Goal: Task Accomplishment & Management: Manage account settings

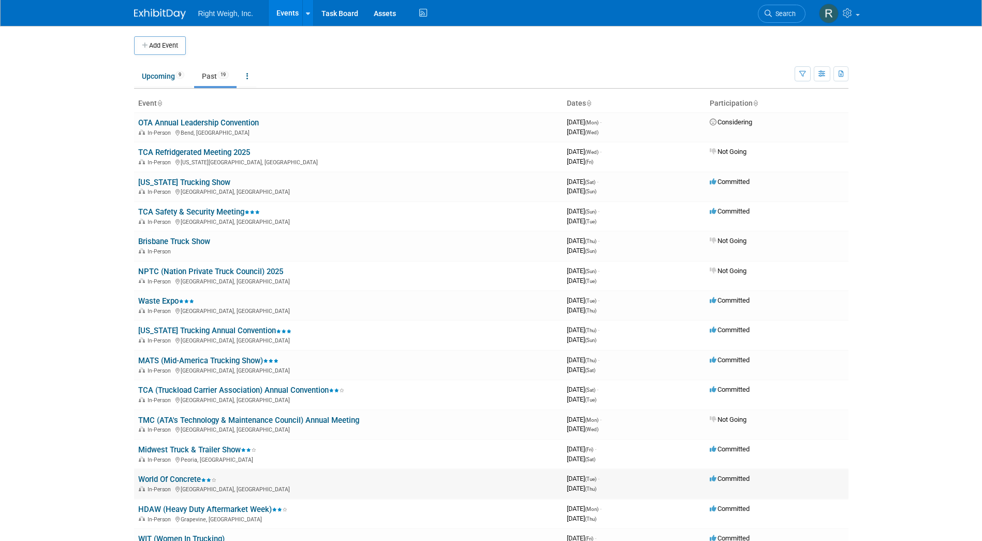
click at [190, 476] on link "World Of Concrete" at bounding box center [177, 478] width 78 height 9
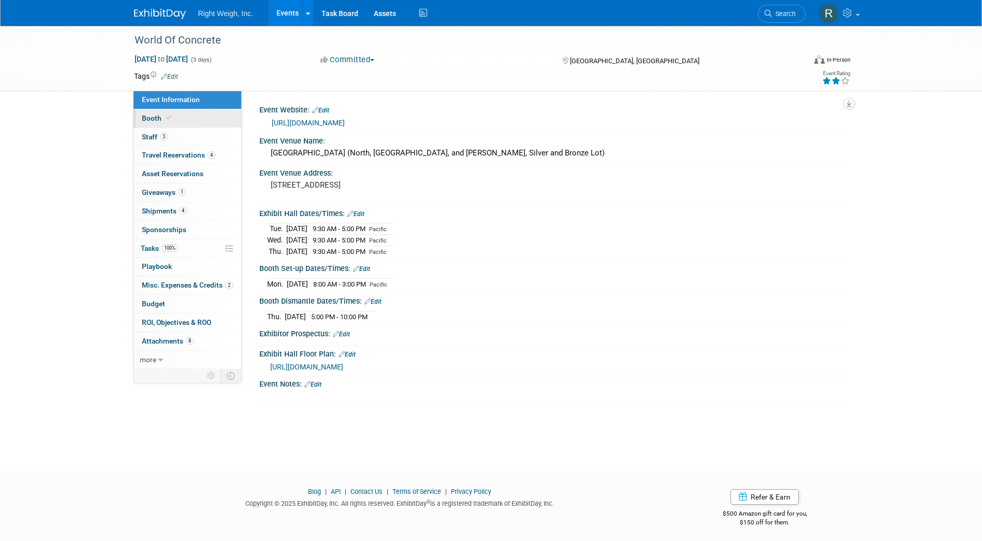
click at [151, 115] on span "Booth" at bounding box center [158, 118] width 32 height 8
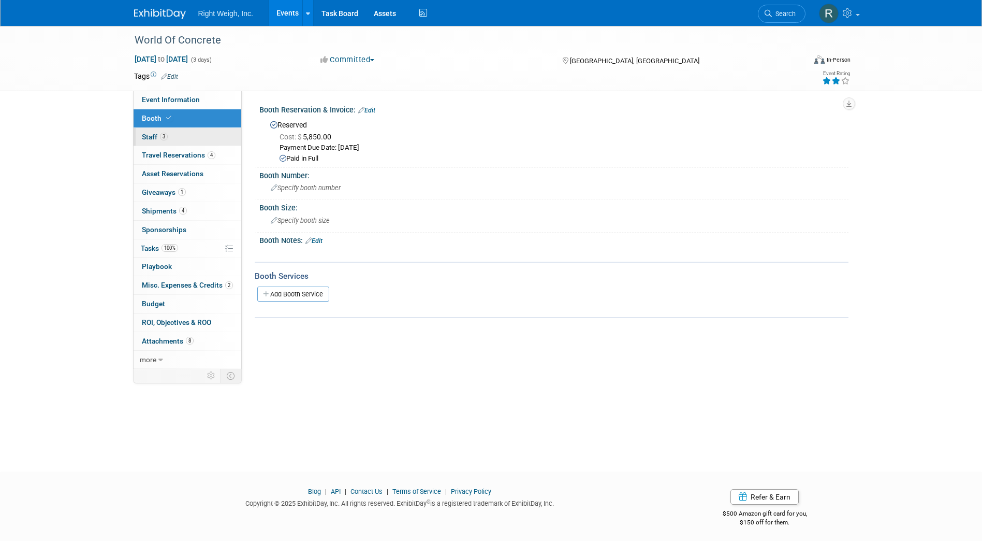
click at [151, 131] on link "3 Staff 3" at bounding box center [188, 137] width 108 height 18
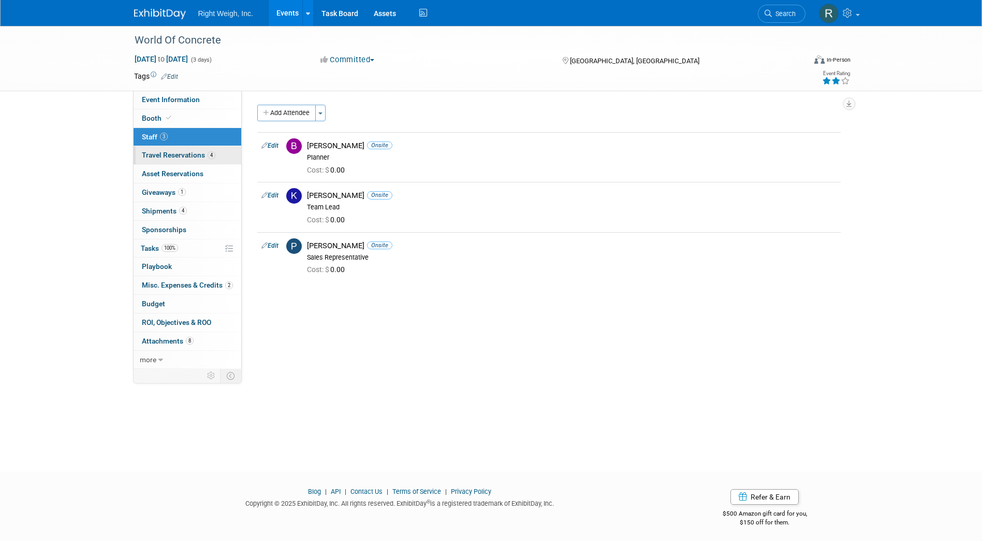
click at [181, 157] on span "Travel Reservations 4" at bounding box center [179, 155] width 74 height 8
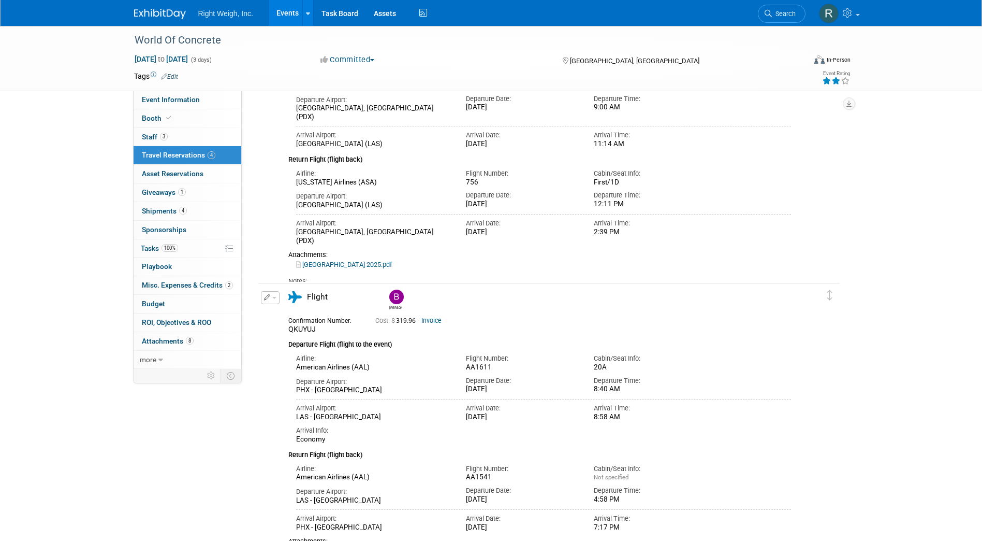
scroll to position [218, 0]
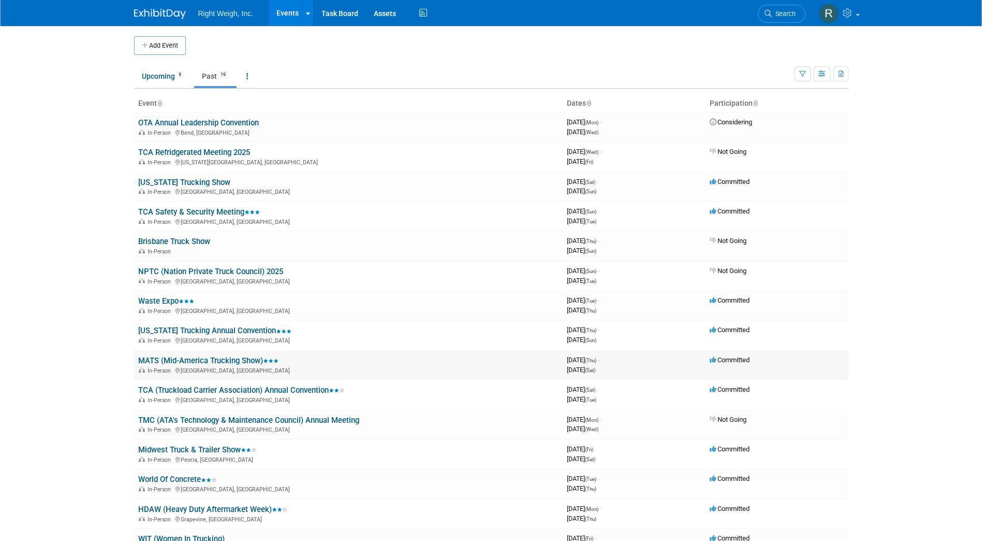
click at [200, 361] on link "MATS (Mid-America Trucking Show)" at bounding box center [208, 360] width 140 height 9
click at [178, 301] on link "Waste Expo" at bounding box center [166, 300] width 56 height 9
click at [170, 358] on link "MATS (Mid-America Trucking Show)" at bounding box center [208, 360] width 140 height 9
click at [201, 334] on link "Alabama Trucking Annual Convention" at bounding box center [214, 330] width 153 height 9
click at [197, 396] on div "In-Person Phoenix, AZ" at bounding box center [348, 399] width 421 height 8
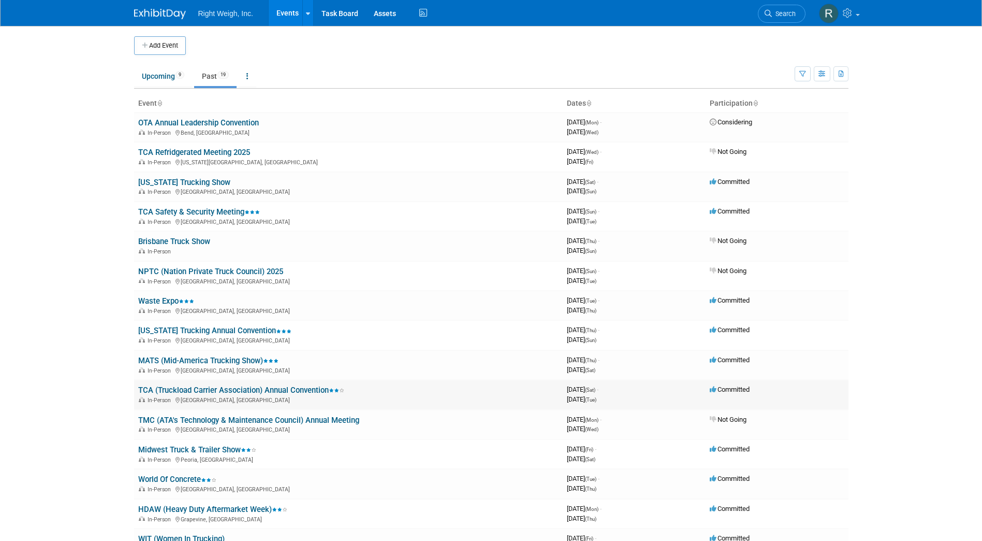
click at [208, 390] on link "TCA (Truckload Carrier Association) Annual Convention" at bounding box center [241, 389] width 206 height 9
click at [196, 479] on link "World Of Concrete" at bounding box center [177, 478] width 78 height 9
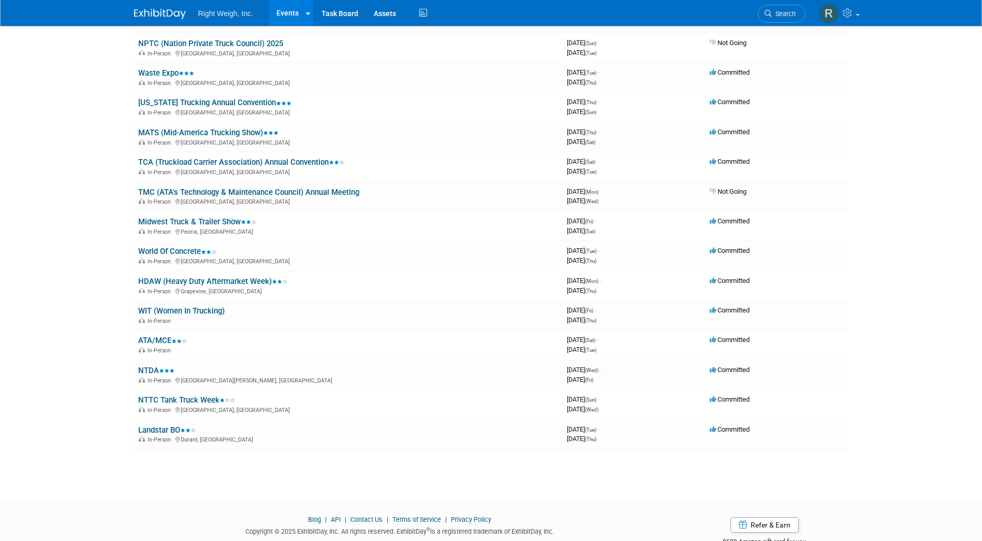
scroll to position [249, 0]
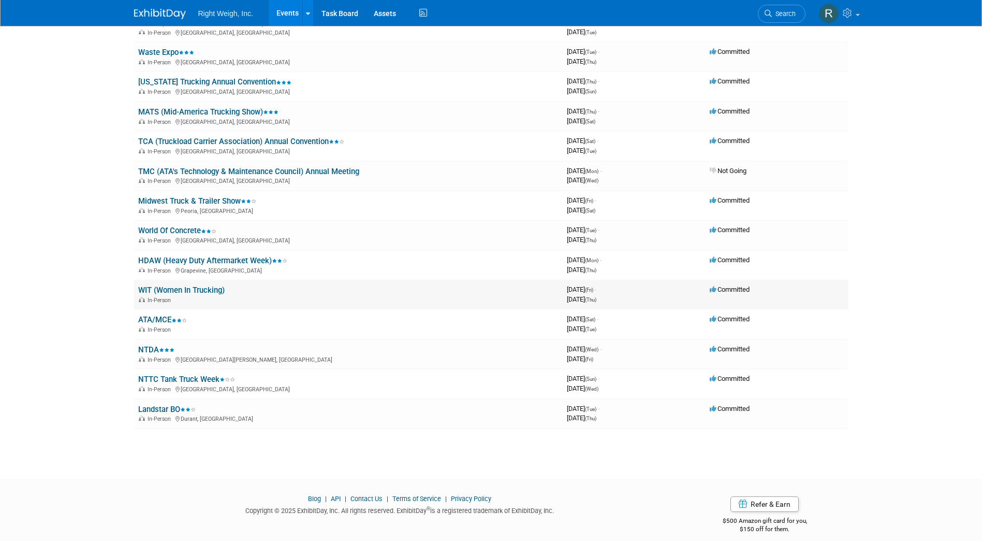
click at [182, 286] on link "WIT (Women In Trucking)" at bounding box center [181, 289] width 86 height 9
click at [152, 326] on span "In-Person" at bounding box center [161, 329] width 26 height 7
click at [162, 315] on link "ATA/MCE" at bounding box center [162, 319] width 49 height 9
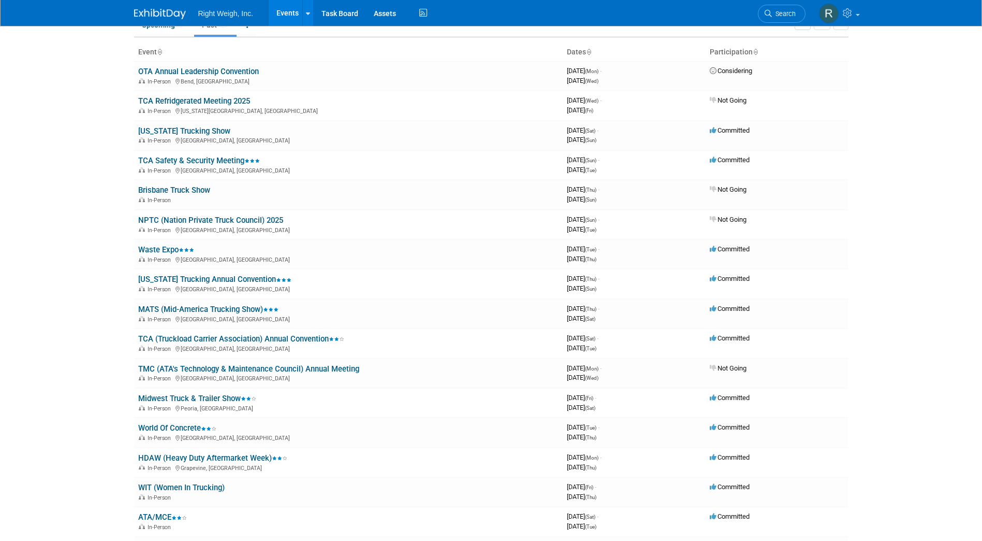
scroll to position [0, 0]
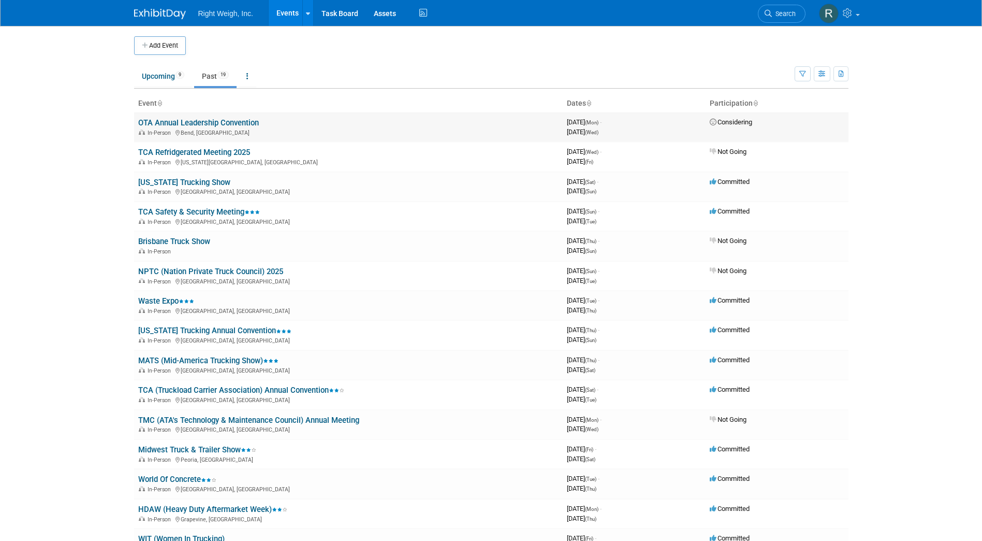
click at [244, 125] on link "OTA Annual Leadership Convention" at bounding box center [198, 122] width 121 height 9
click at [163, 181] on link "Texas Trucking Show" at bounding box center [184, 182] width 92 height 9
click at [198, 360] on link "MATS (Mid-America Trucking Show)" at bounding box center [208, 360] width 140 height 9
click at [217, 449] on link "Midwest Truck & Trailer Show" at bounding box center [197, 449] width 118 height 9
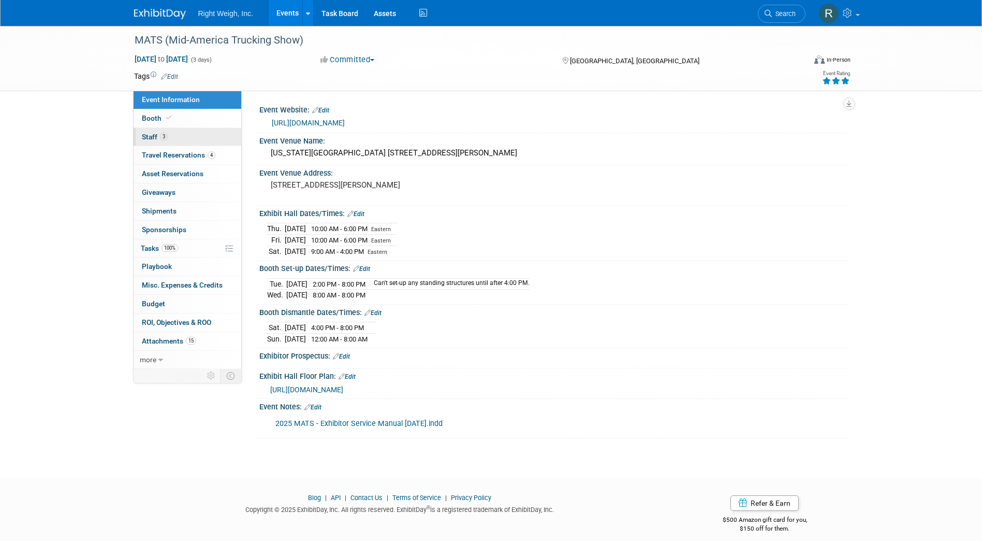
click at [152, 138] on span "Staff 3" at bounding box center [155, 137] width 26 height 8
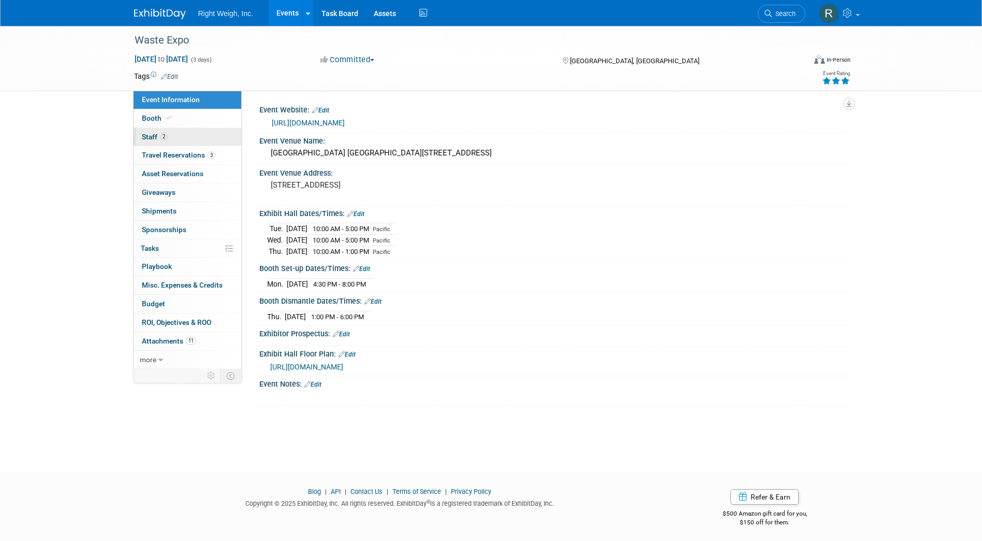
click at [154, 135] on span "Staff 2" at bounding box center [155, 137] width 26 height 8
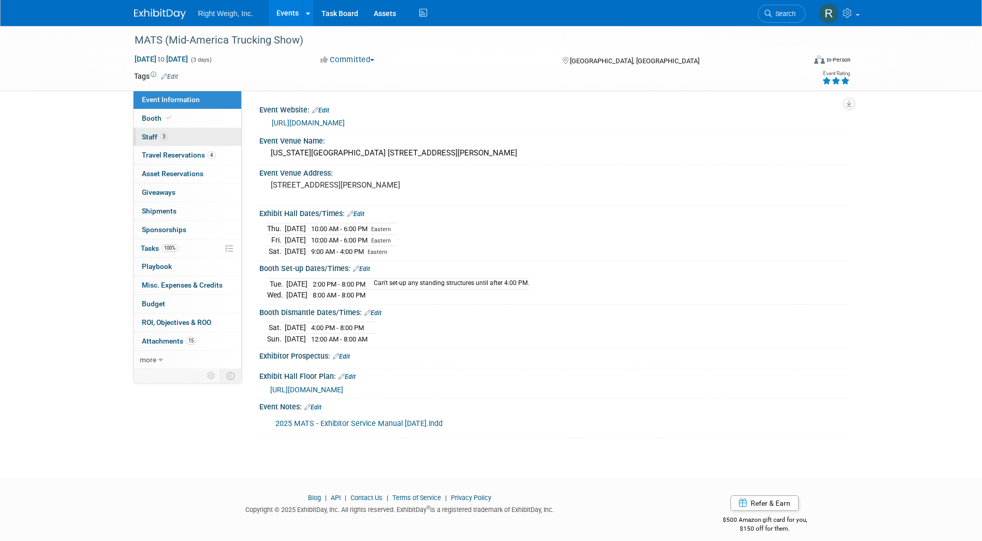
click at [155, 139] on span "Staff 3" at bounding box center [155, 137] width 26 height 8
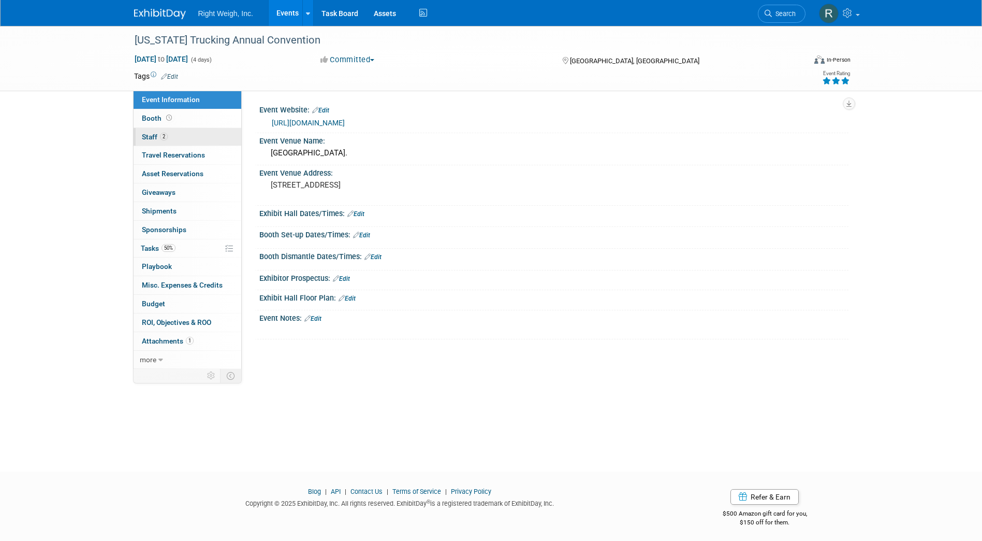
click at [150, 137] on span "Staff 2" at bounding box center [155, 137] width 26 height 8
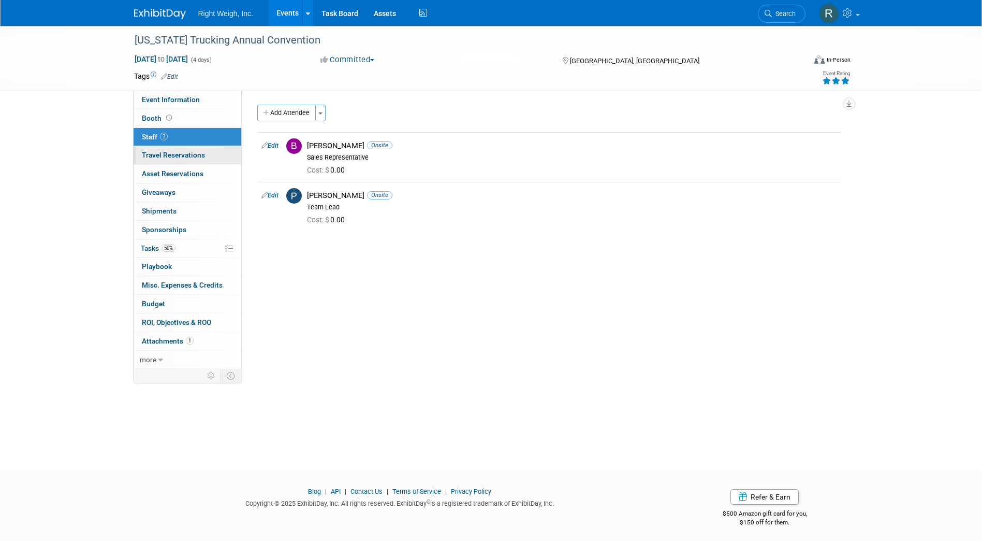
click at [173, 151] on span "Travel Reservations 0" at bounding box center [173, 155] width 63 height 8
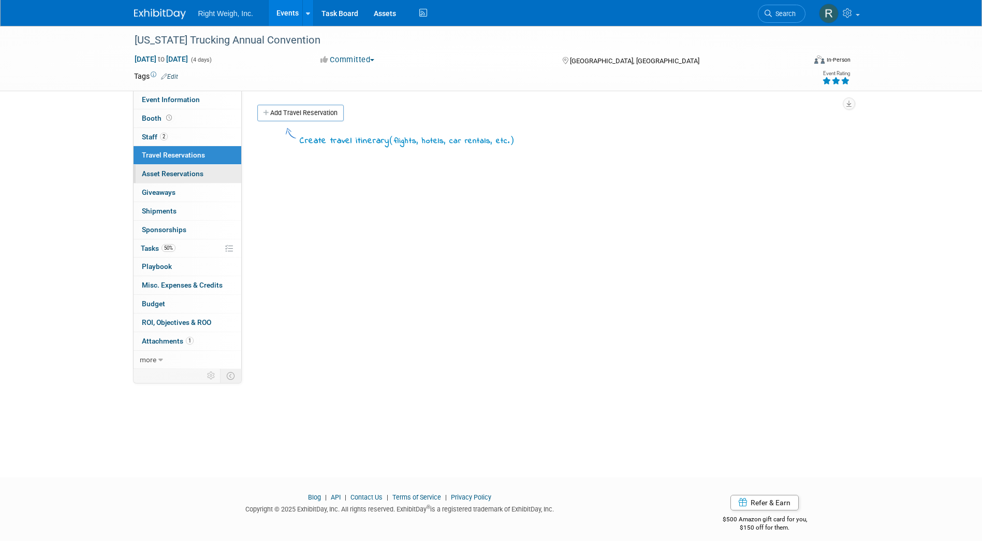
click at [191, 171] on span "Asset Reservations 0" at bounding box center [173, 173] width 62 height 8
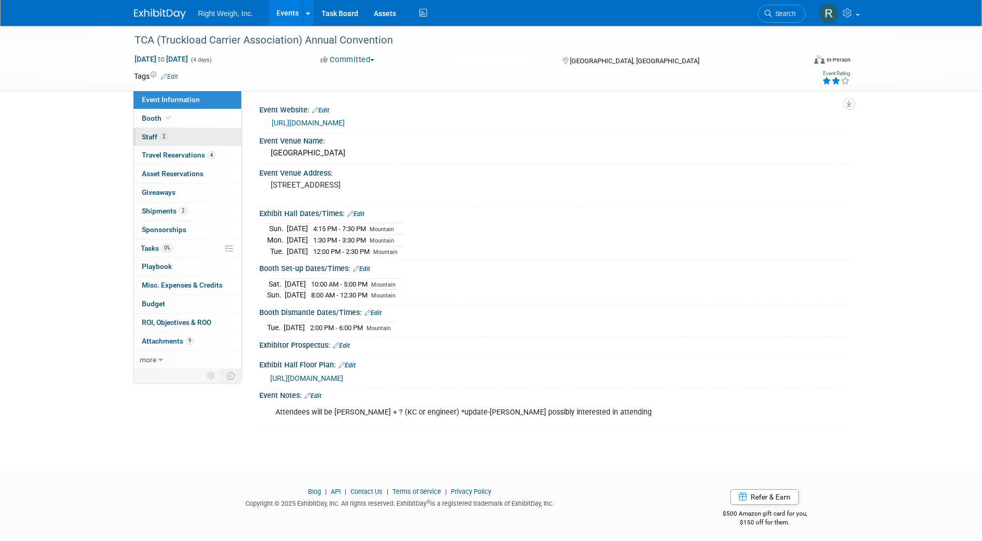
click at [153, 136] on span "Staff 2" at bounding box center [155, 137] width 26 height 8
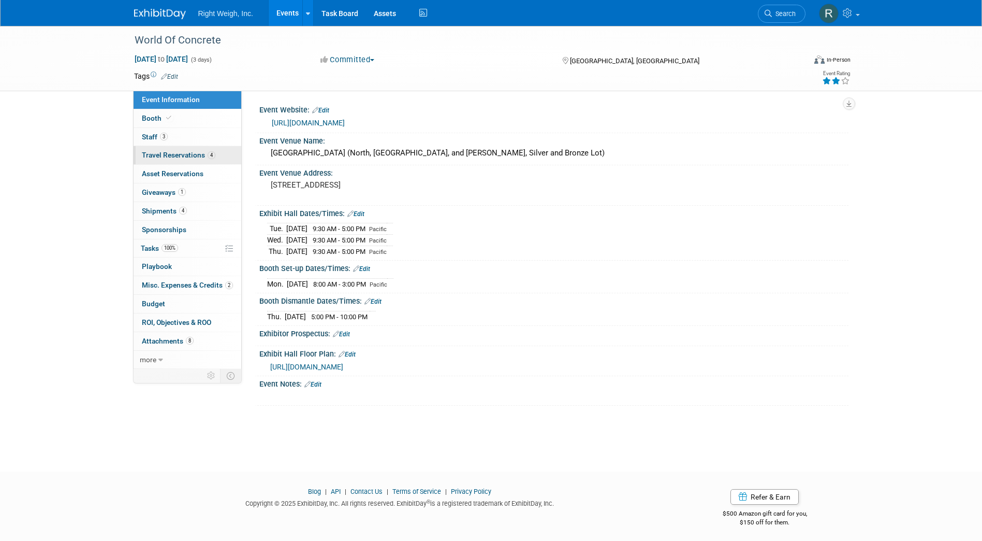
click at [170, 156] on span "Travel Reservations 4" at bounding box center [179, 155] width 74 height 8
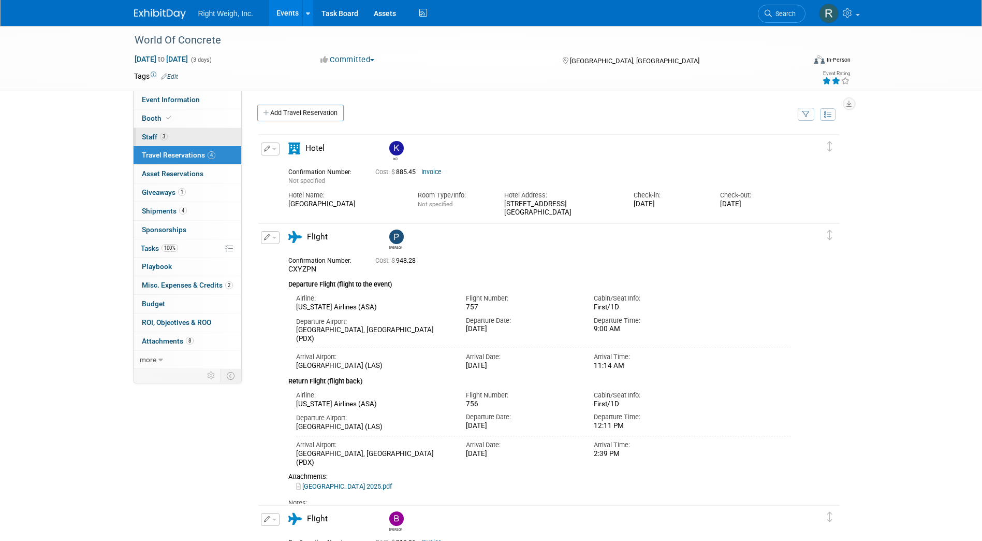
click at [156, 135] on span "Staff 3" at bounding box center [155, 137] width 26 height 8
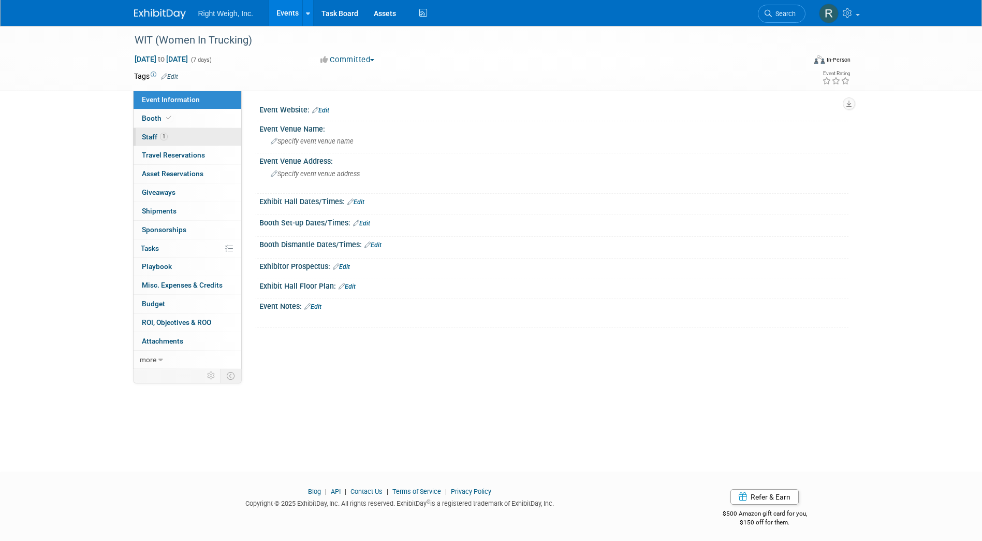
click at [148, 137] on span "Staff 1" at bounding box center [155, 137] width 26 height 8
click at [152, 134] on span "Staff 3" at bounding box center [155, 137] width 26 height 8
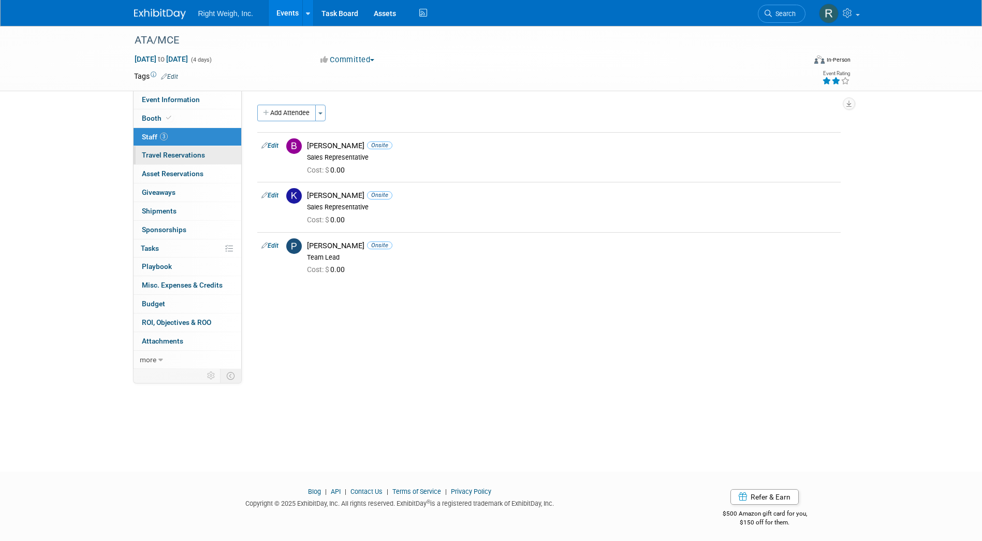
click at [165, 151] on span "Travel Reservations 0" at bounding box center [173, 155] width 63 height 8
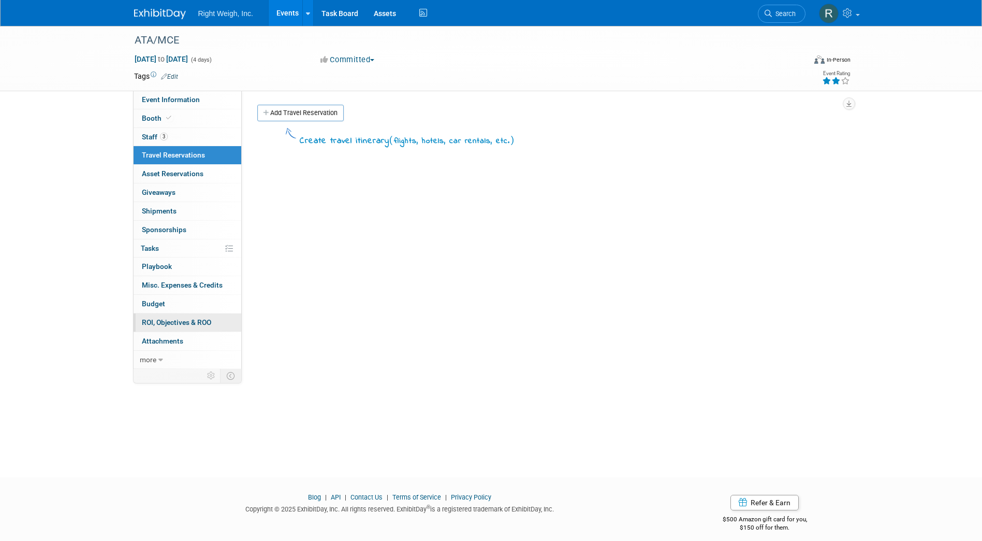
click at [168, 322] on span "ROI, Objectives & ROO 0" at bounding box center [176, 322] width 69 height 8
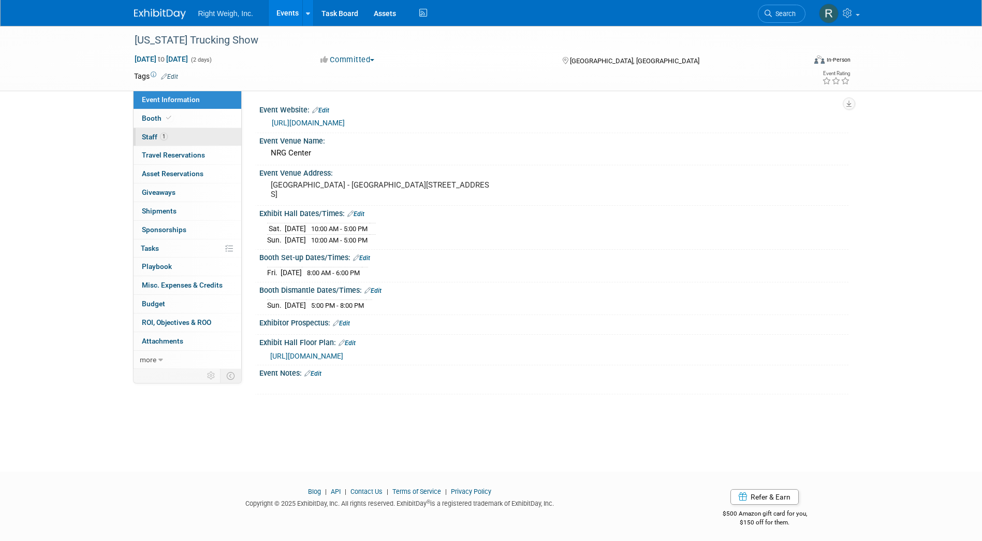
click at [155, 135] on span "Staff 1" at bounding box center [155, 137] width 26 height 8
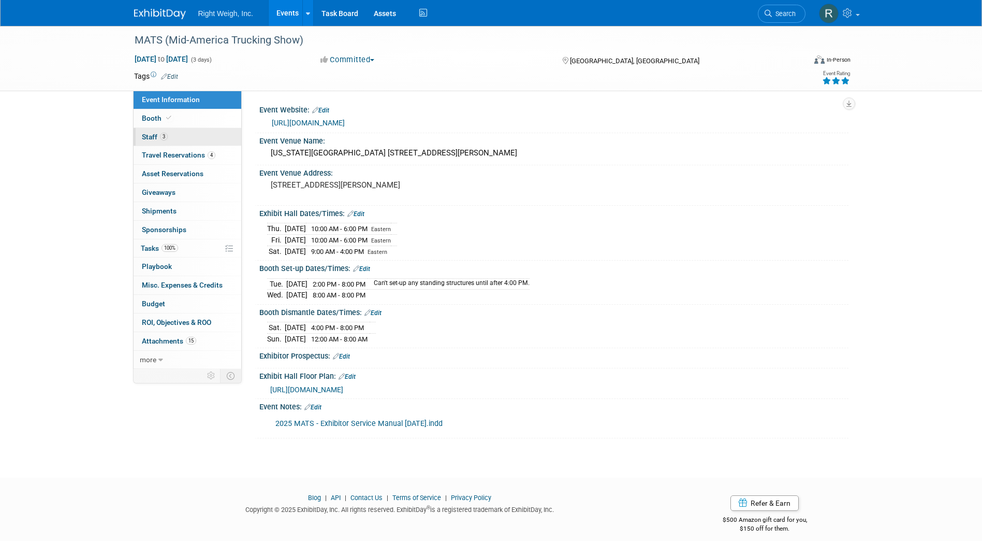
click at [152, 132] on link "3 Staff 3" at bounding box center [188, 137] width 108 height 18
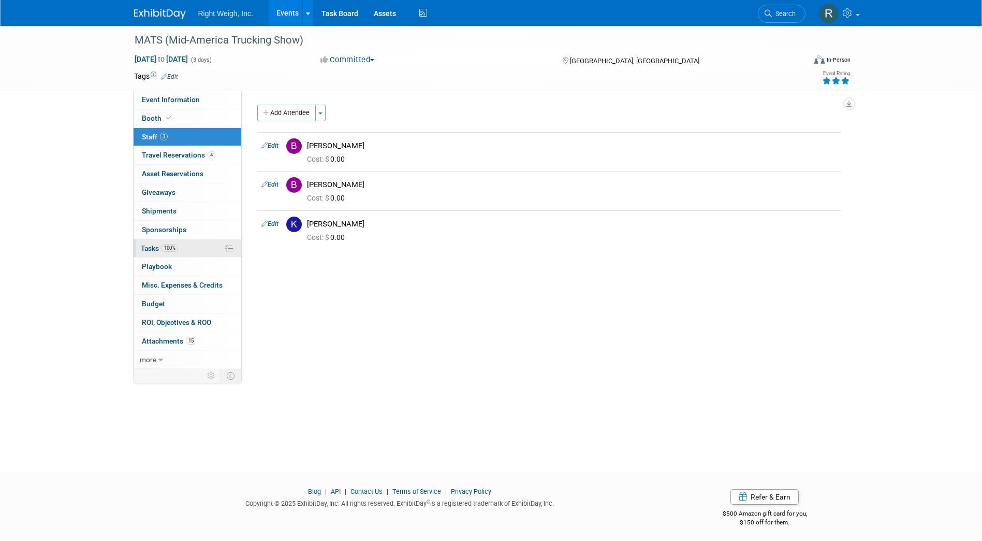
click at [147, 248] on span "Tasks 100%" at bounding box center [159, 248] width 37 height 8
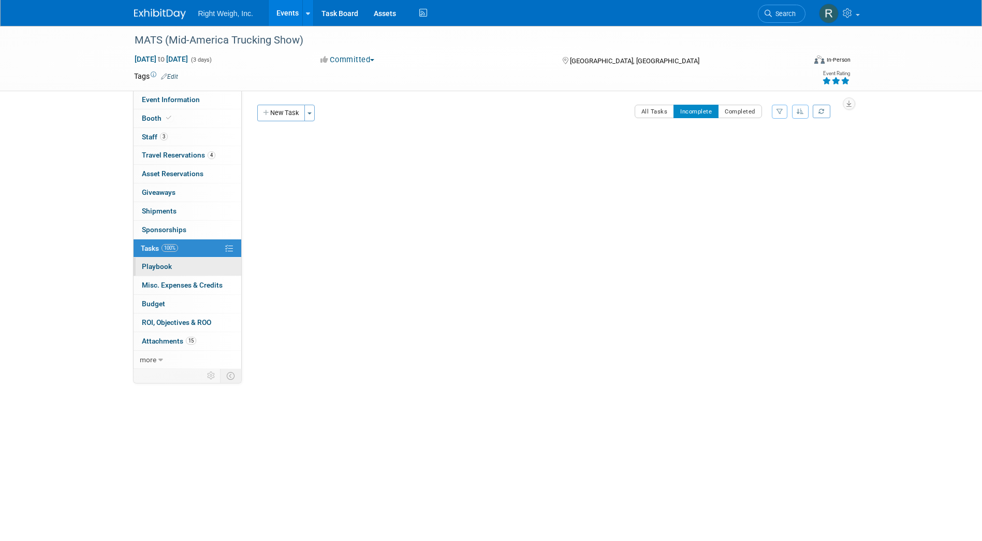
click at [156, 264] on span "Playbook 0" at bounding box center [157, 266] width 30 height 8
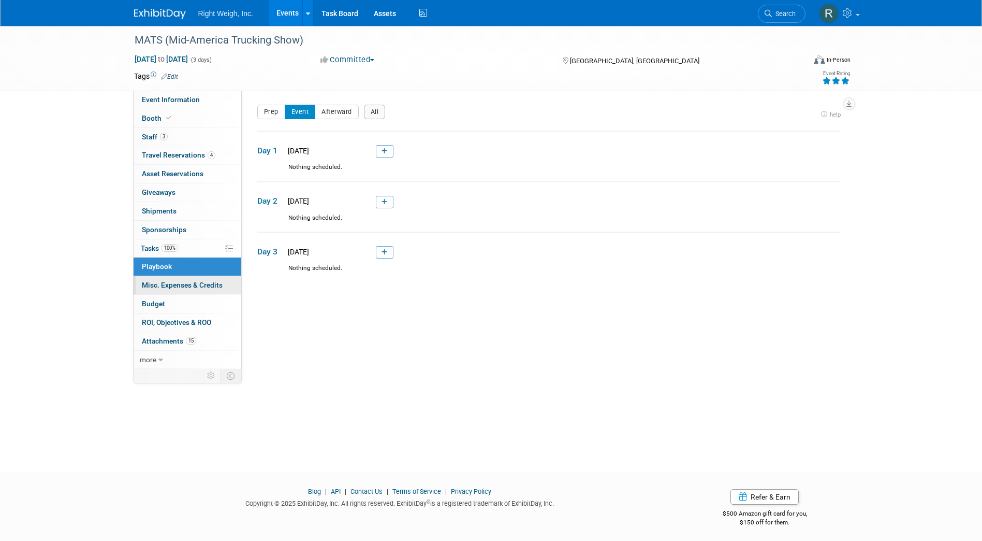
click at [163, 283] on span "Misc. Expenses & Credits 0" at bounding box center [182, 285] width 81 height 8
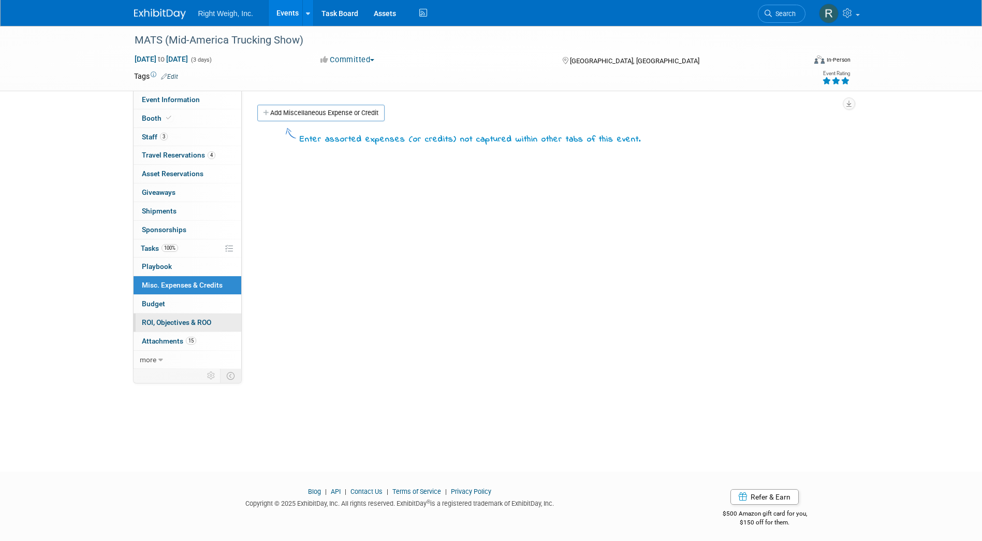
click at [172, 323] on span "ROI, Objectives & ROO 0" at bounding box center [176, 322] width 69 height 8
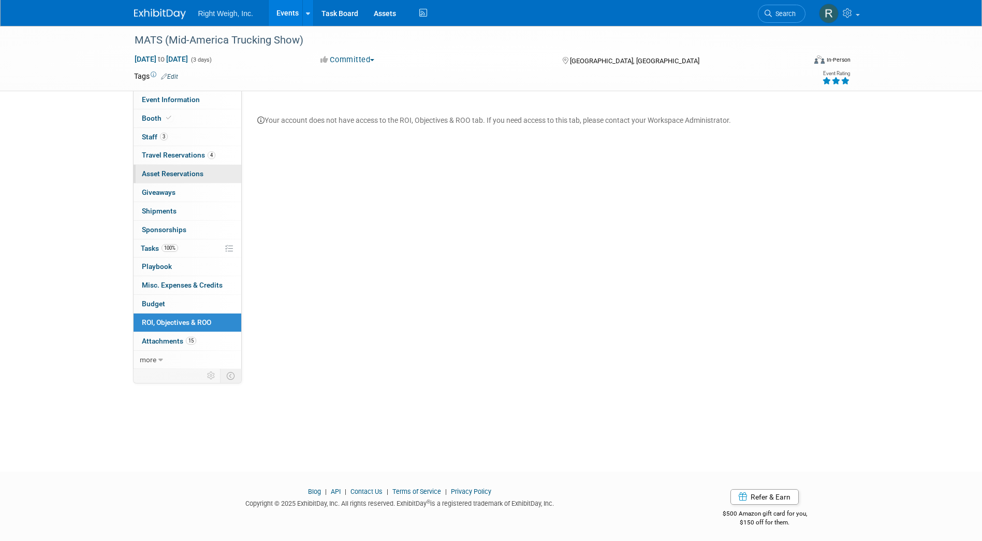
click at [192, 174] on span "Asset Reservations 0" at bounding box center [173, 173] width 62 height 8
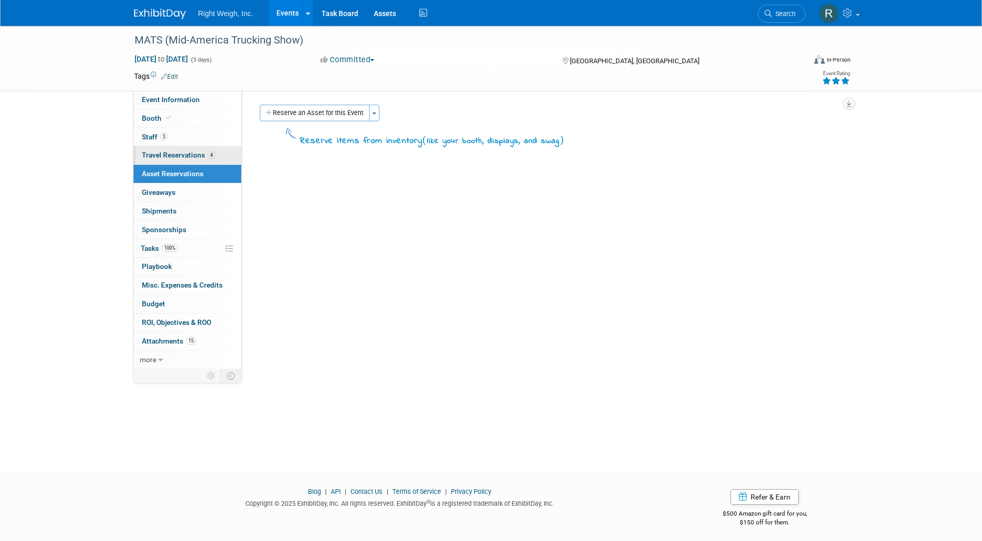
click at [184, 152] on span "Travel Reservations 4" at bounding box center [179, 155] width 74 height 8
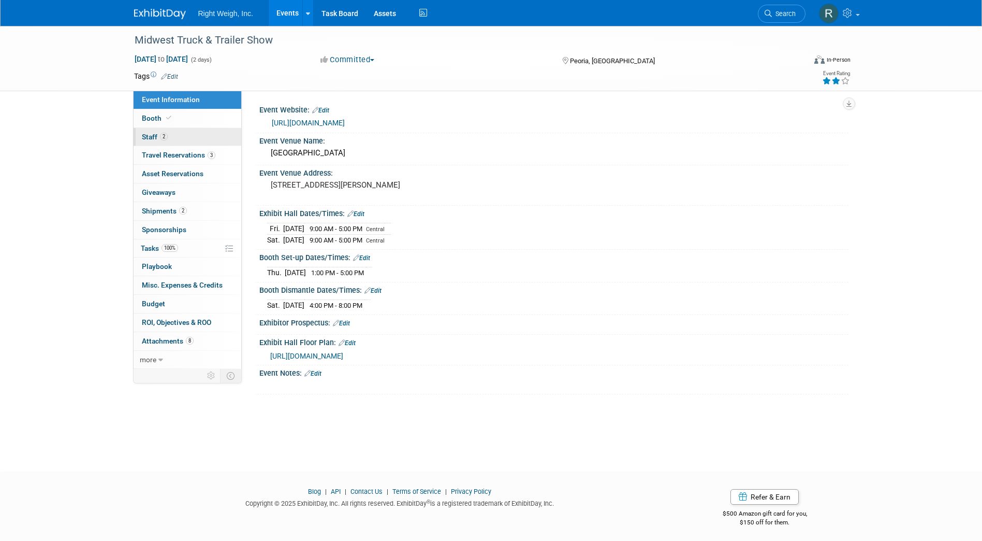
click at [149, 136] on span "Staff 2" at bounding box center [155, 137] width 26 height 8
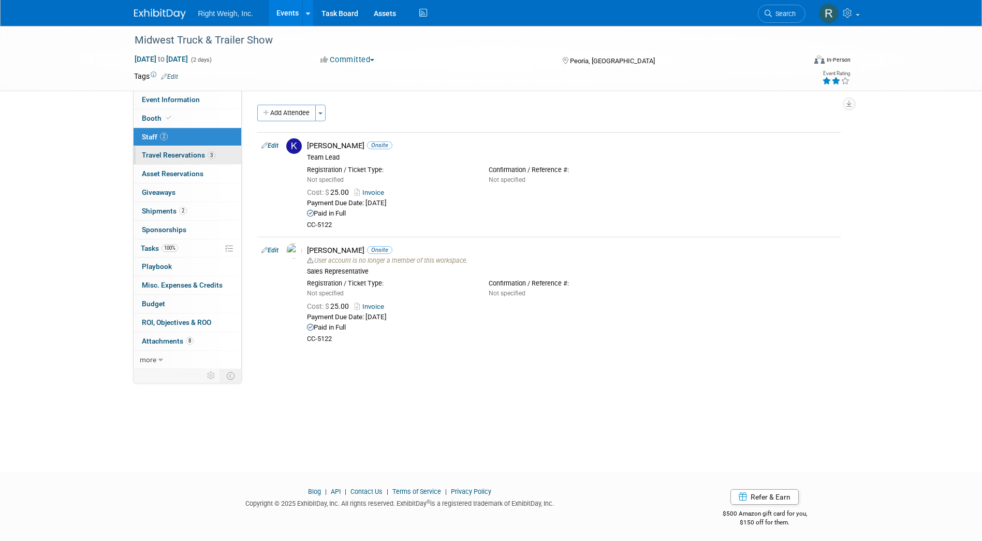
click at [187, 155] on span "Travel Reservations 3" at bounding box center [179, 155] width 74 height 8
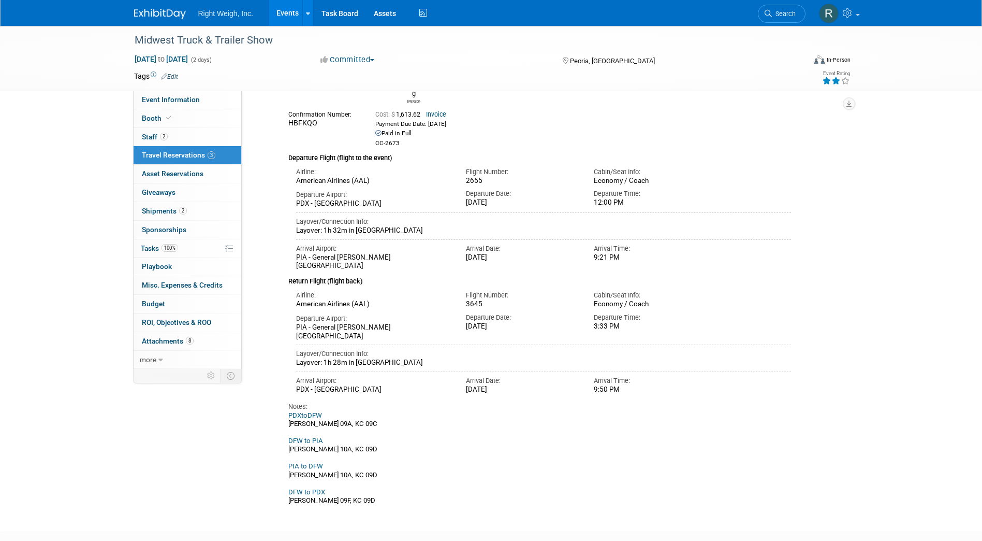
scroll to position [282, 0]
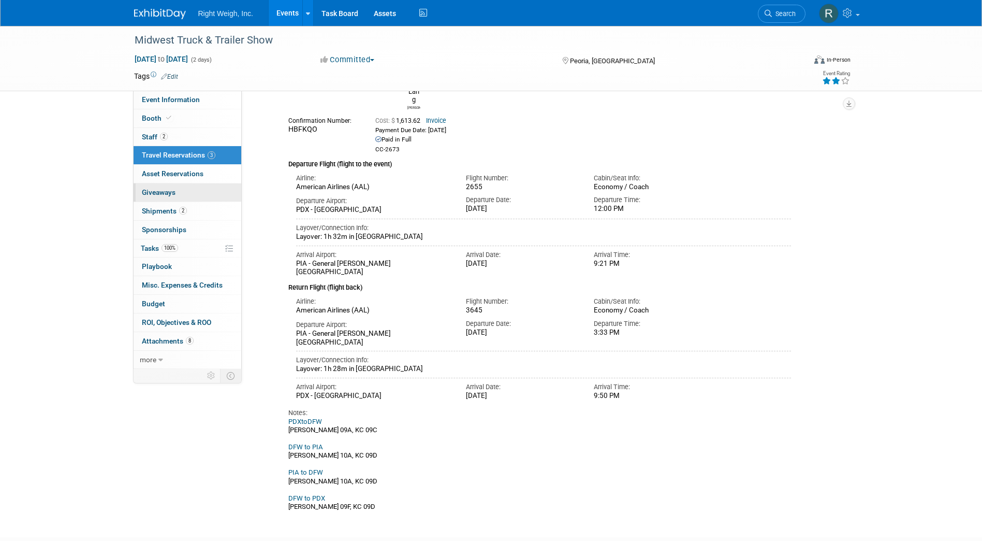
click at [148, 193] on span "Giveaways 0" at bounding box center [159, 192] width 34 height 8
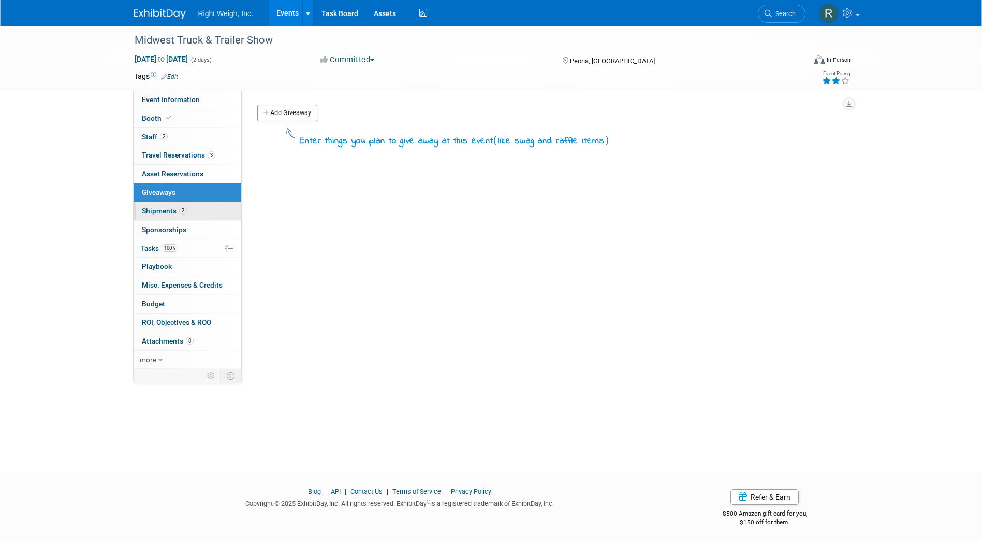
click at [156, 210] on span "Shipments 2" at bounding box center [164, 211] width 45 height 8
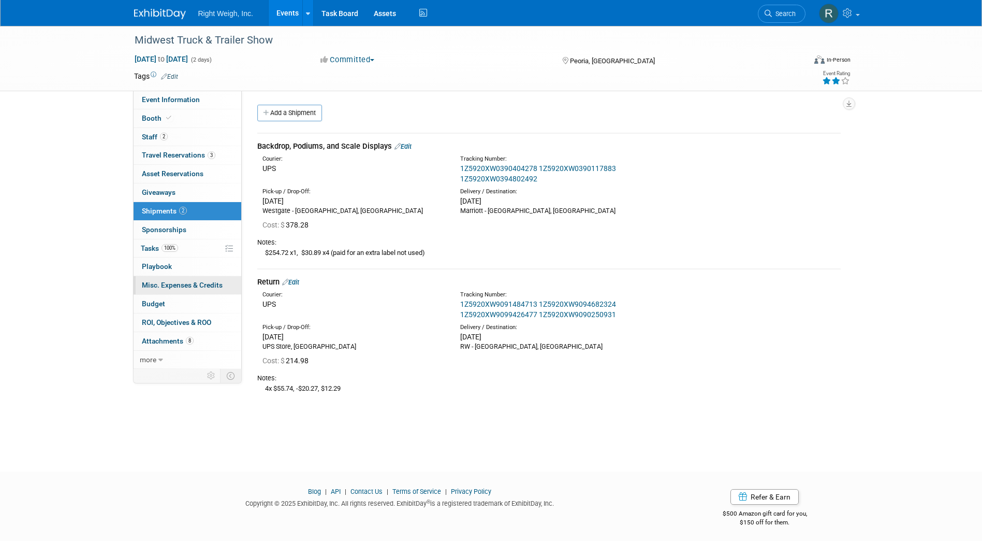
click at [183, 282] on span "Misc. Expenses & Credits 0" at bounding box center [182, 285] width 81 height 8
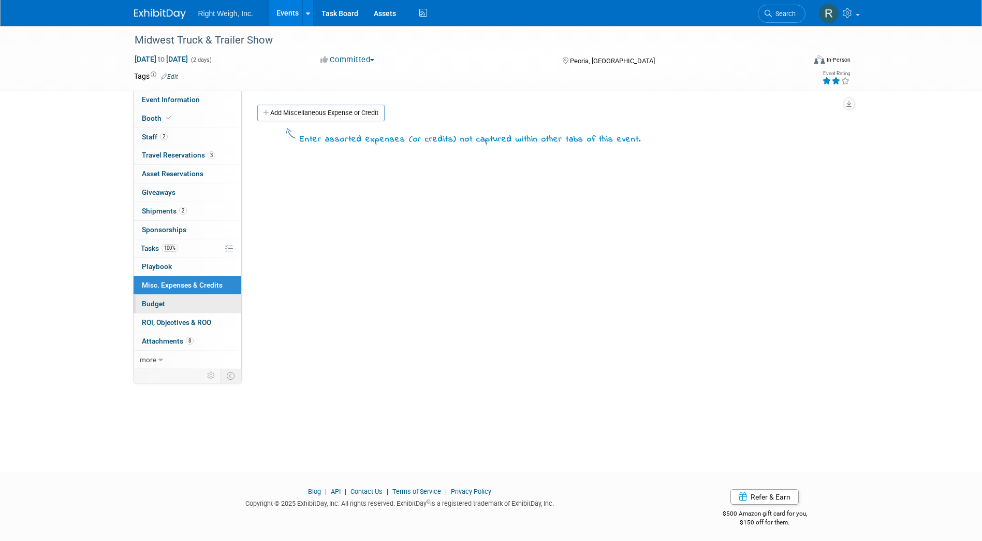
click at [153, 303] on span "Budget" at bounding box center [153, 303] width 23 height 8
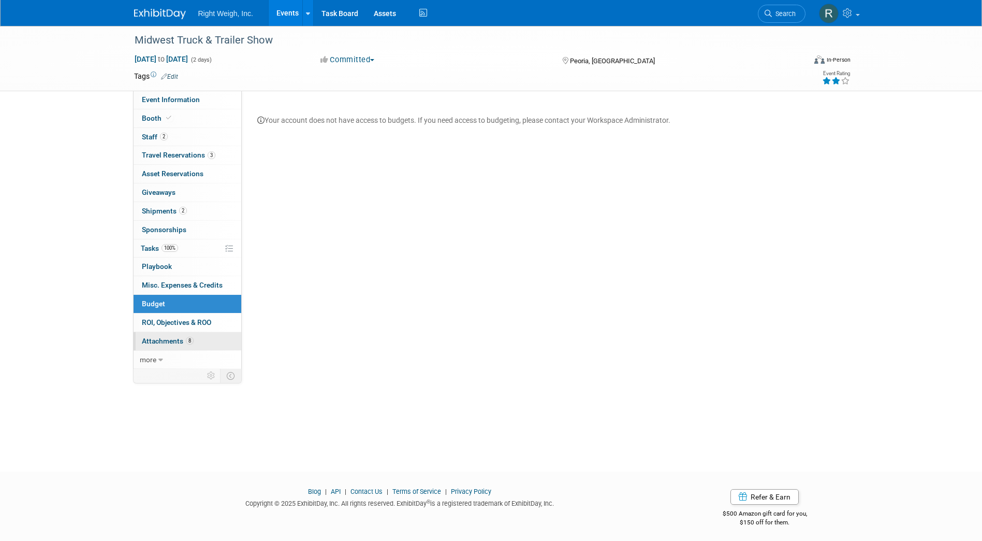
click at [174, 341] on span "Attachments 8" at bounding box center [168, 341] width 52 height 8
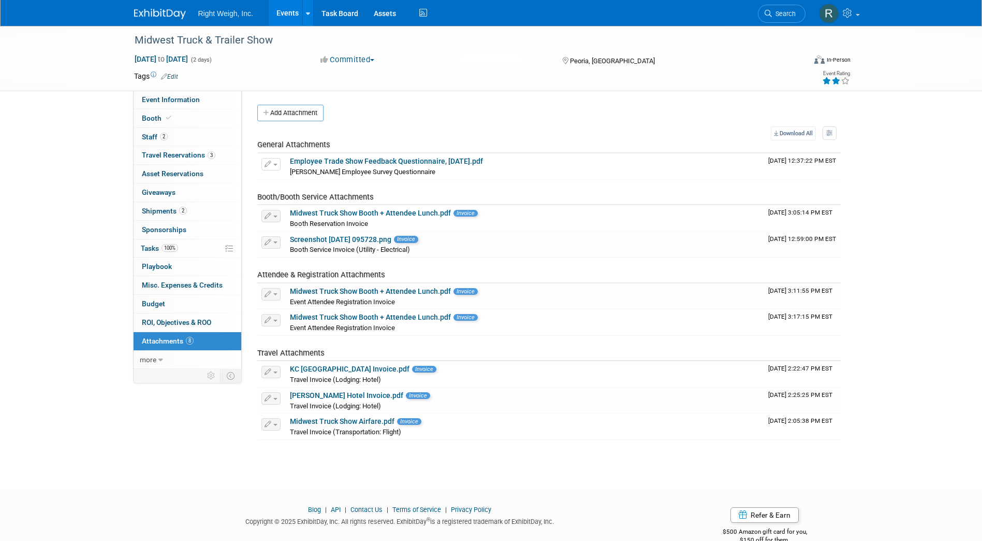
click at [224, 12] on span "Right Weigh, Inc." at bounding box center [225, 13] width 55 height 8
click at [288, 12] on link "Events" at bounding box center [288, 13] width 38 height 26
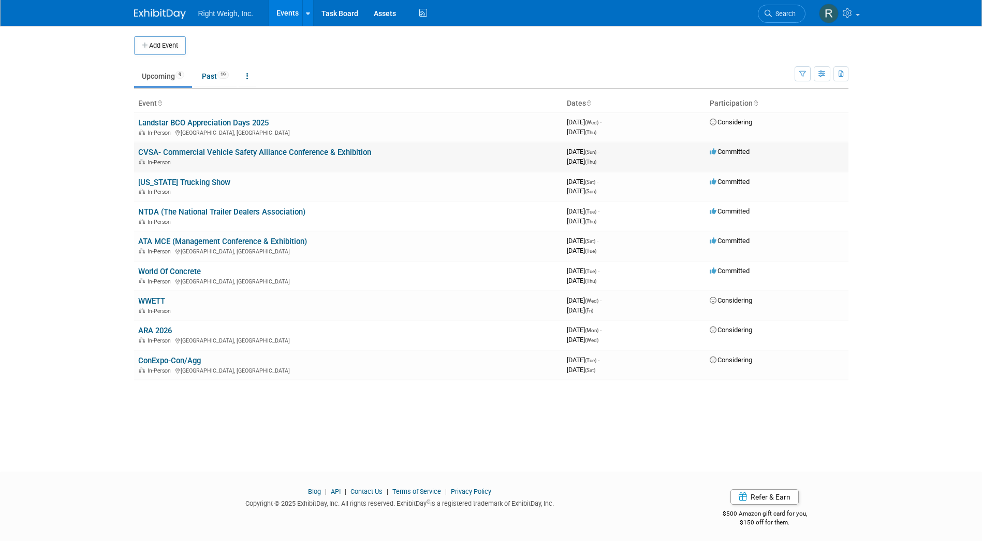
click at [303, 153] on link "CVSA- Commercial Vehicle Safety Alliance Conference & Exhibition" at bounding box center [254, 152] width 233 height 9
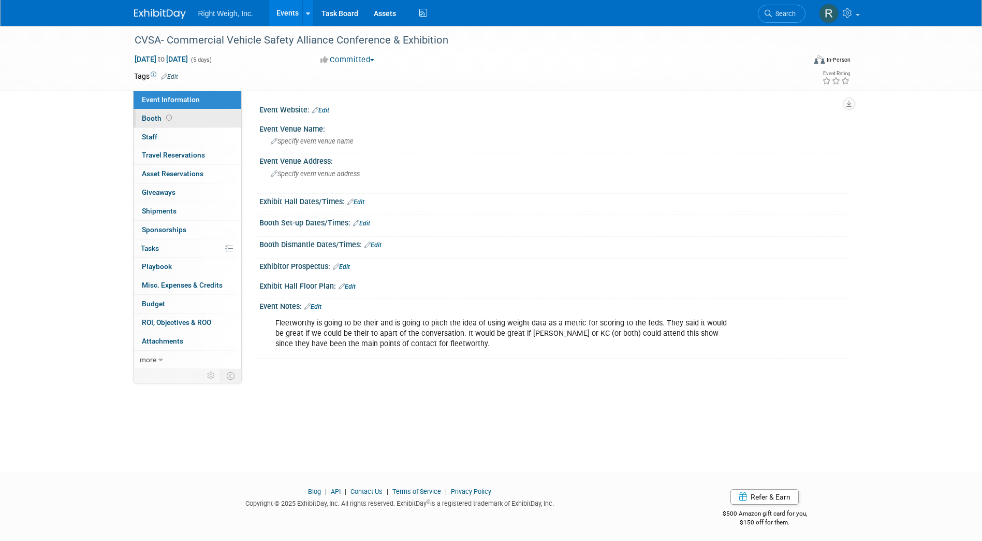
click at [152, 114] on span "Booth" at bounding box center [158, 118] width 32 height 8
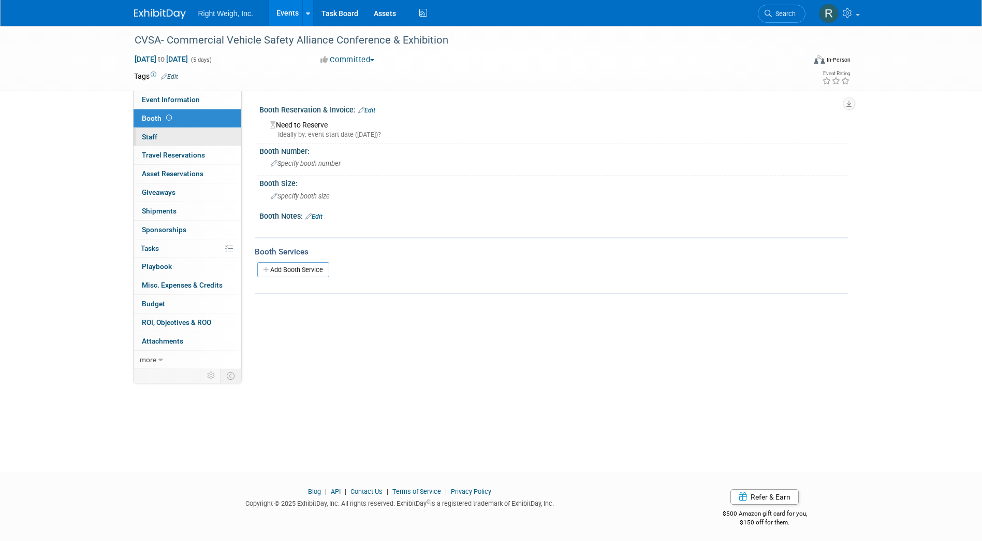
click at [152, 133] on span "Staff 0" at bounding box center [150, 137] width 16 height 8
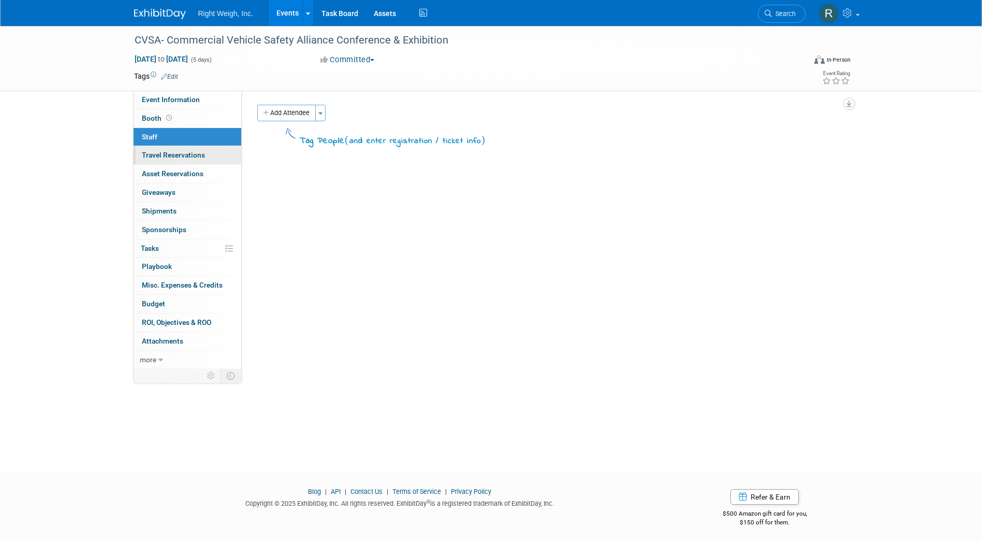
click at [156, 151] on span "Travel Reservations 0" at bounding box center [173, 155] width 63 height 8
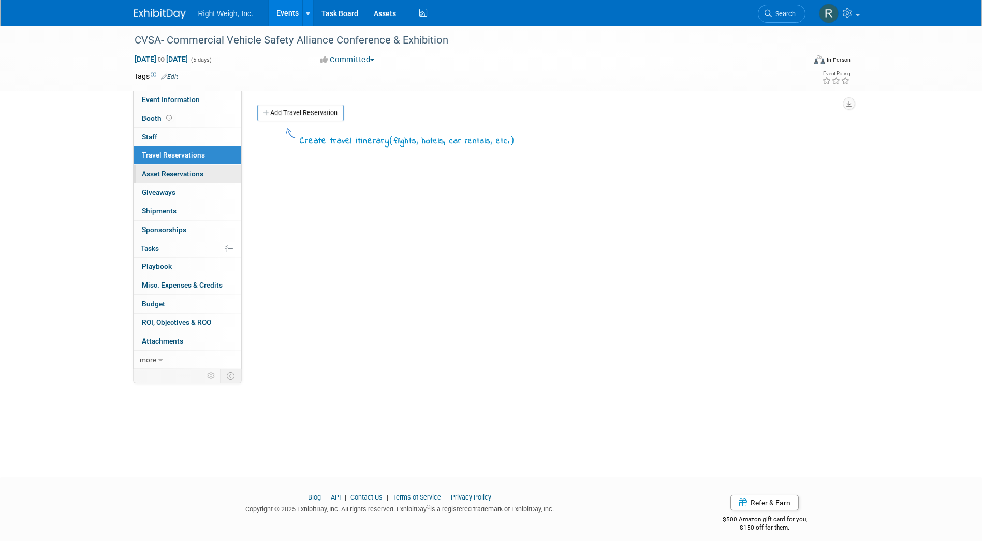
click at [151, 173] on span "Asset Reservations 0" at bounding box center [173, 173] width 62 height 8
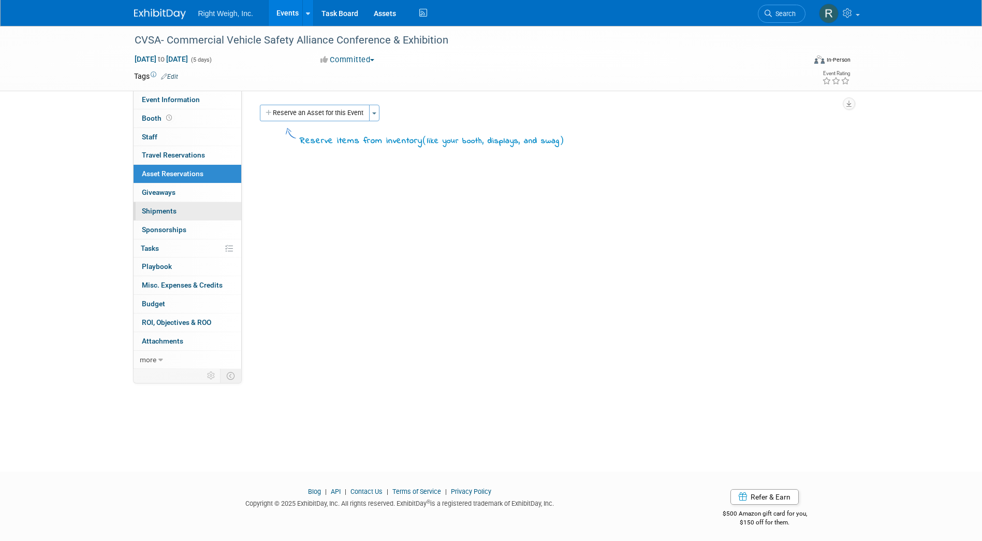
click at [167, 209] on span "Shipments 0" at bounding box center [159, 211] width 35 height 8
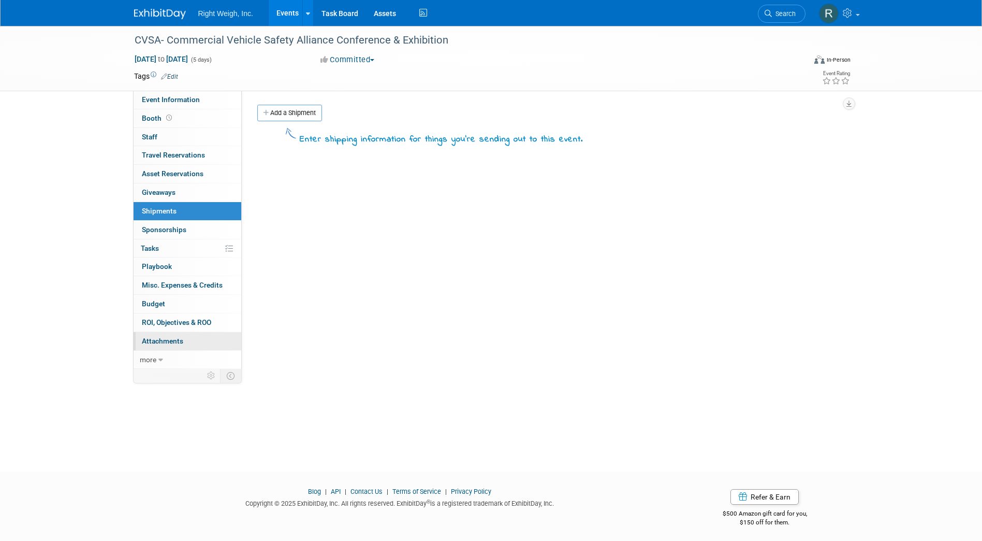
click at [165, 341] on span "Attachments 0" at bounding box center [162, 341] width 41 height 8
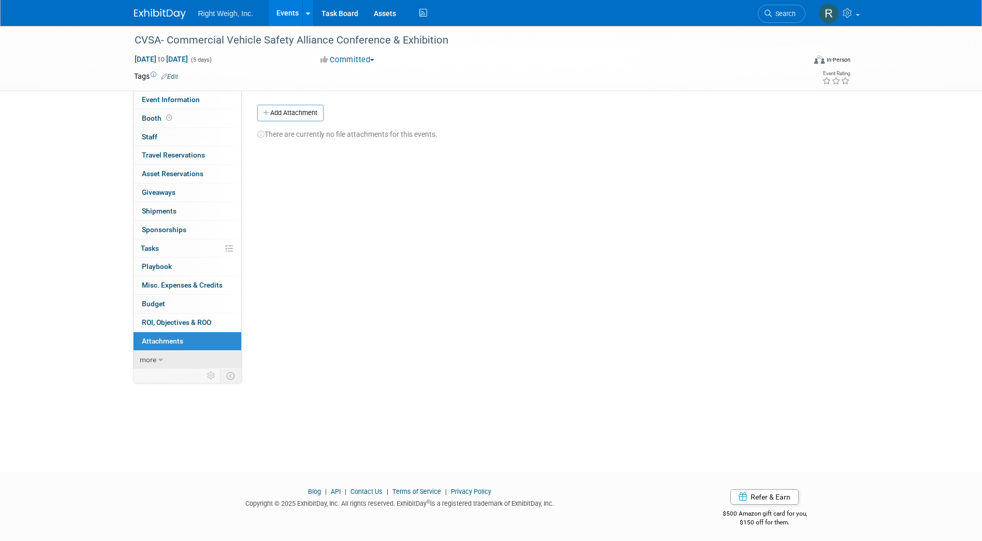
click at [154, 363] on span "more" at bounding box center [148, 359] width 17 height 8
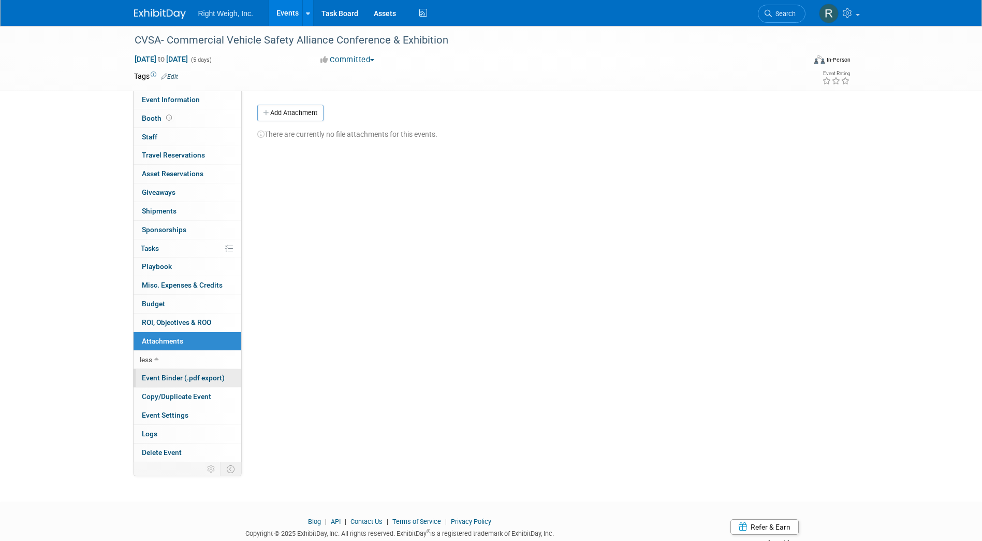
click at [168, 378] on span "Event Binder (.pdf export)" at bounding box center [183, 377] width 83 height 8
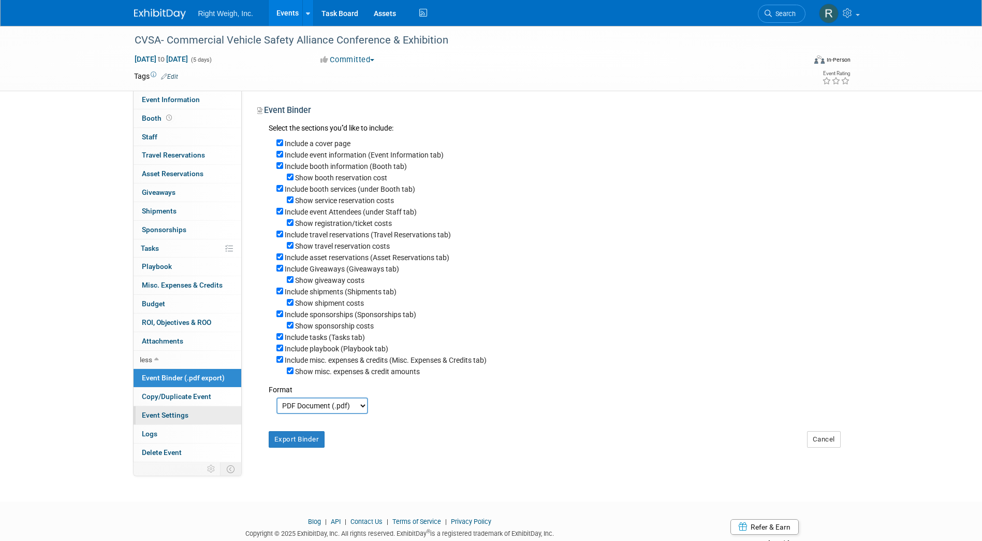
click at [160, 411] on span "Event Settings" at bounding box center [165, 415] width 47 height 8
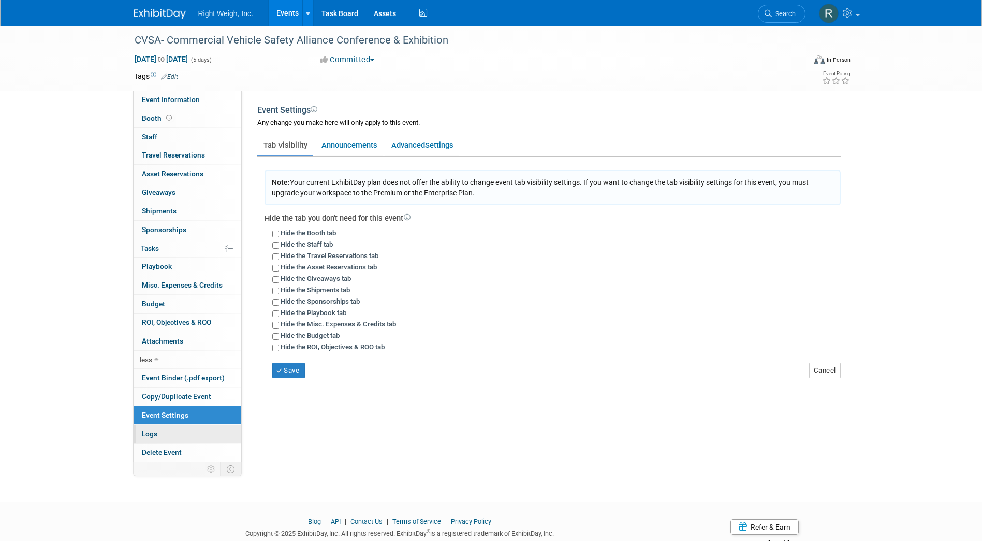
click at [153, 433] on span "Logs" at bounding box center [150, 433] width 16 height 8
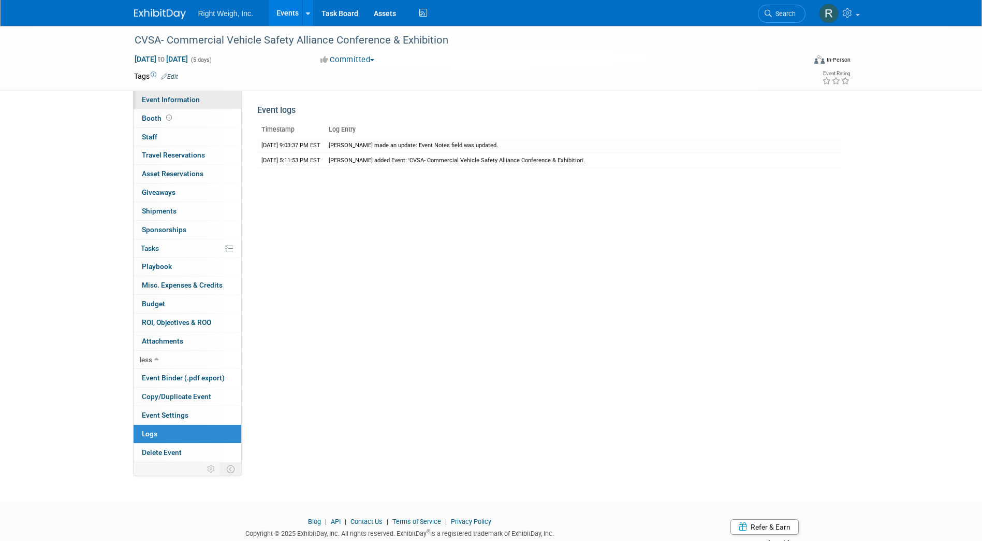
click at [194, 102] on span "Event Information" at bounding box center [171, 99] width 58 height 8
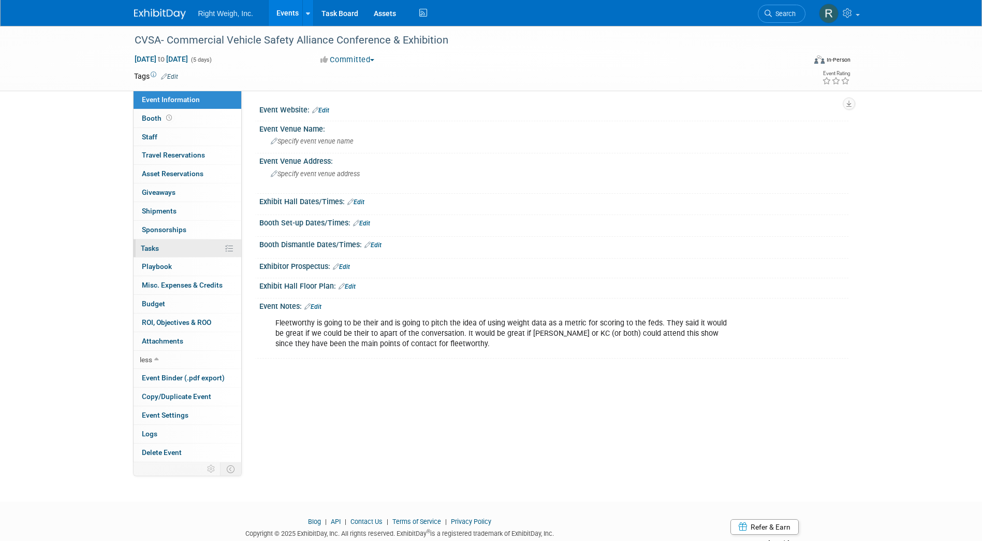
click at [232, 251] on icon at bounding box center [229, 248] width 8 height 8
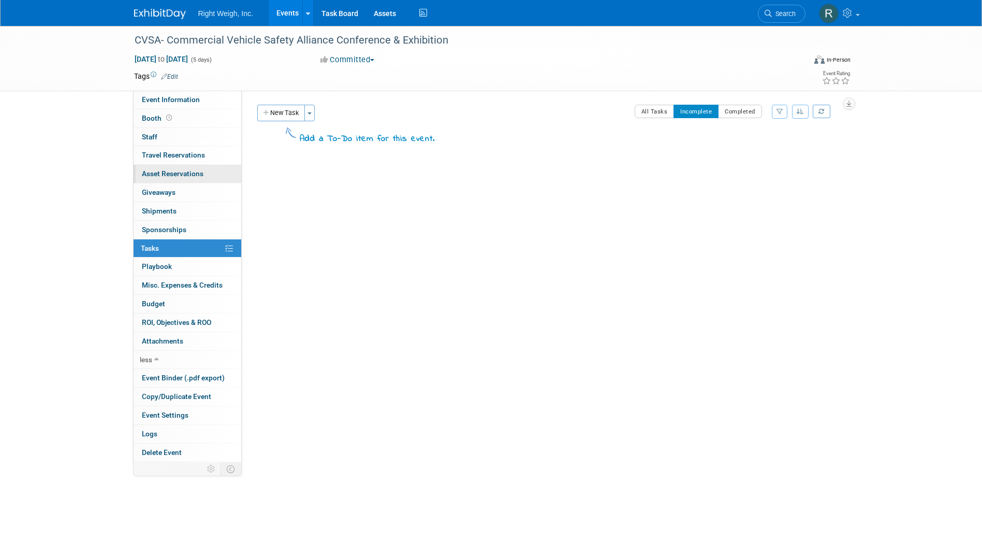
click at [180, 176] on span "Asset Reservations 0" at bounding box center [173, 173] width 62 height 8
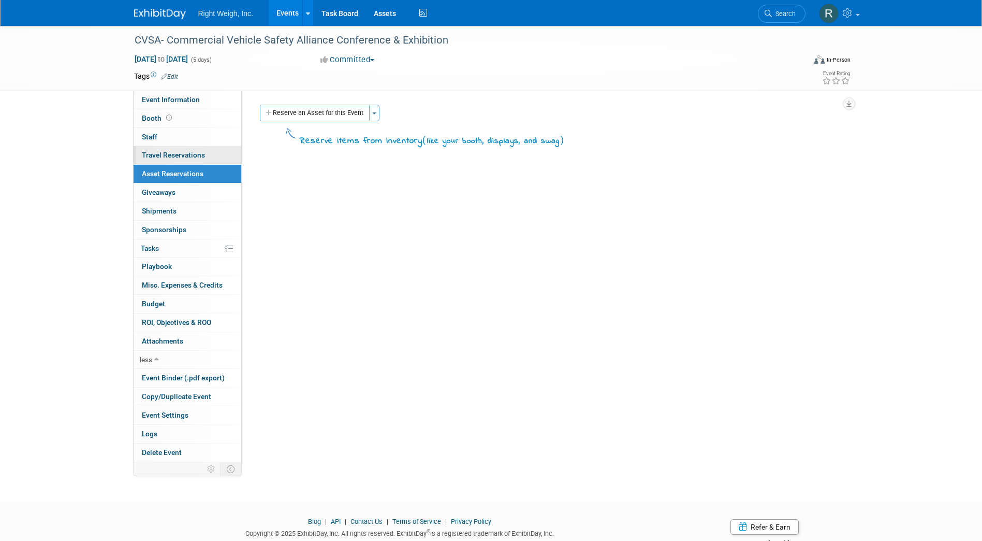
click at [176, 157] on span "Travel Reservations 0" at bounding box center [173, 155] width 63 height 8
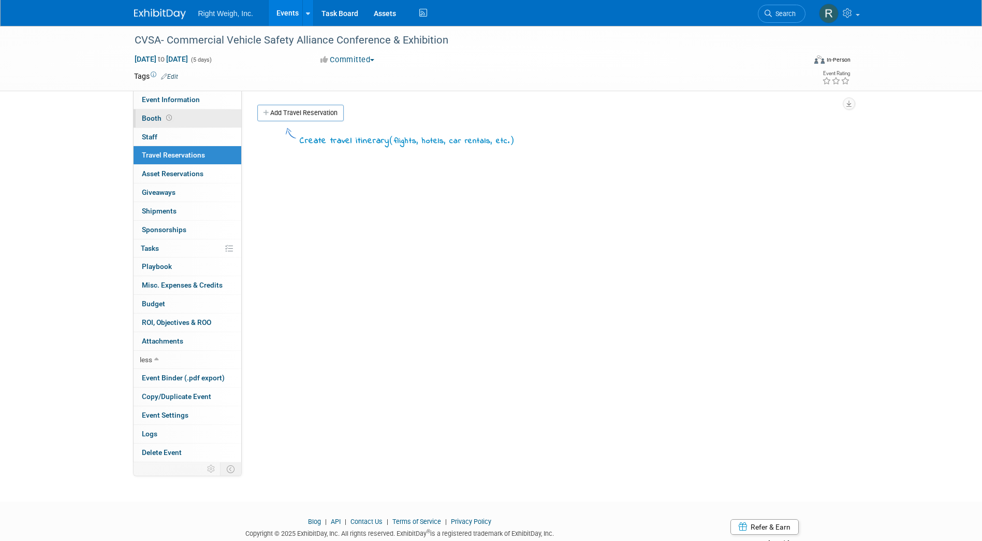
click at [152, 121] on span "Booth" at bounding box center [158, 118] width 32 height 8
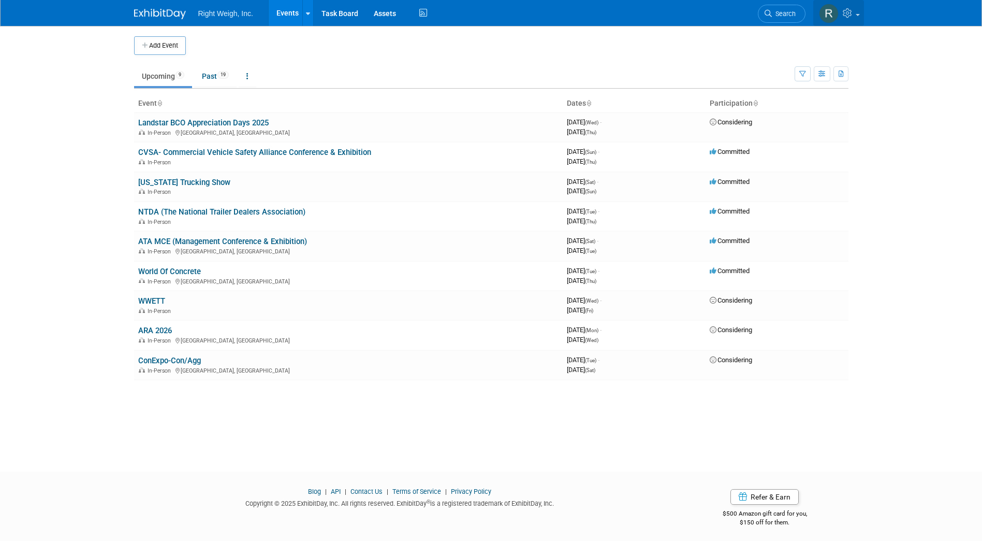
click at [859, 14] on span at bounding box center [858, 15] width 4 height 2
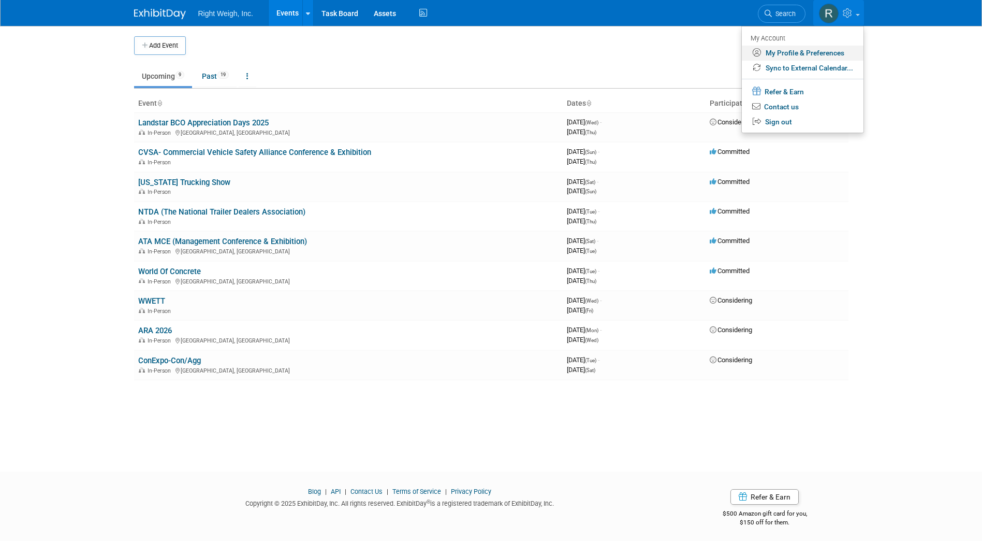
click at [818, 50] on link "My Profile & Preferences" at bounding box center [803, 53] width 122 height 15
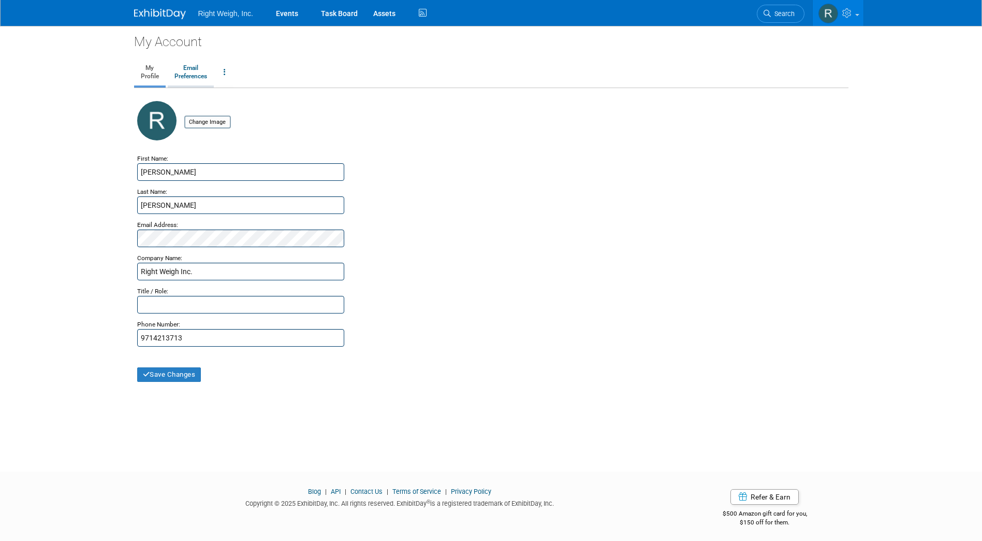
click at [188, 67] on link "Email Preferences" at bounding box center [191, 73] width 46 height 26
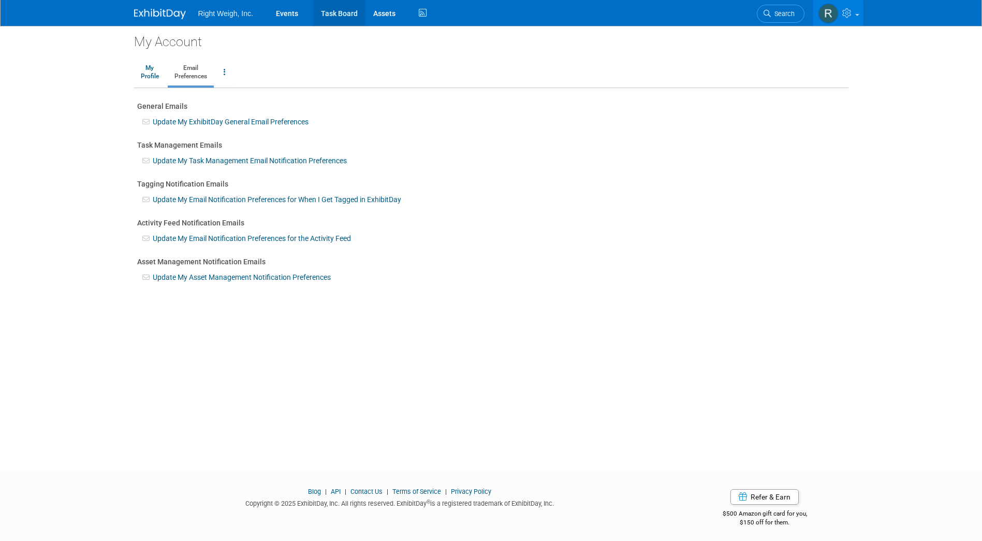
click at [349, 9] on link "Task Board" at bounding box center [339, 13] width 52 height 26
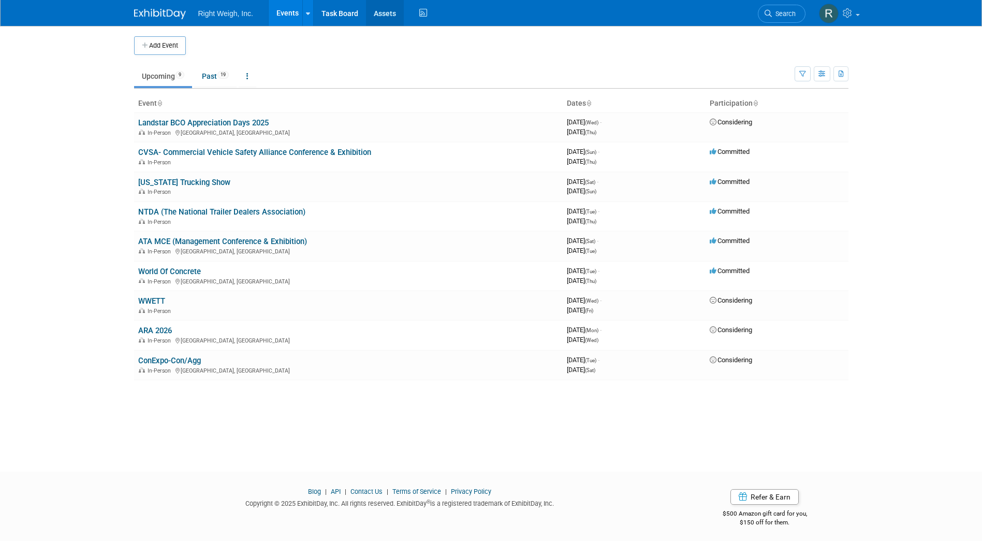
click at [386, 12] on link "Assets" at bounding box center [385, 13] width 38 height 26
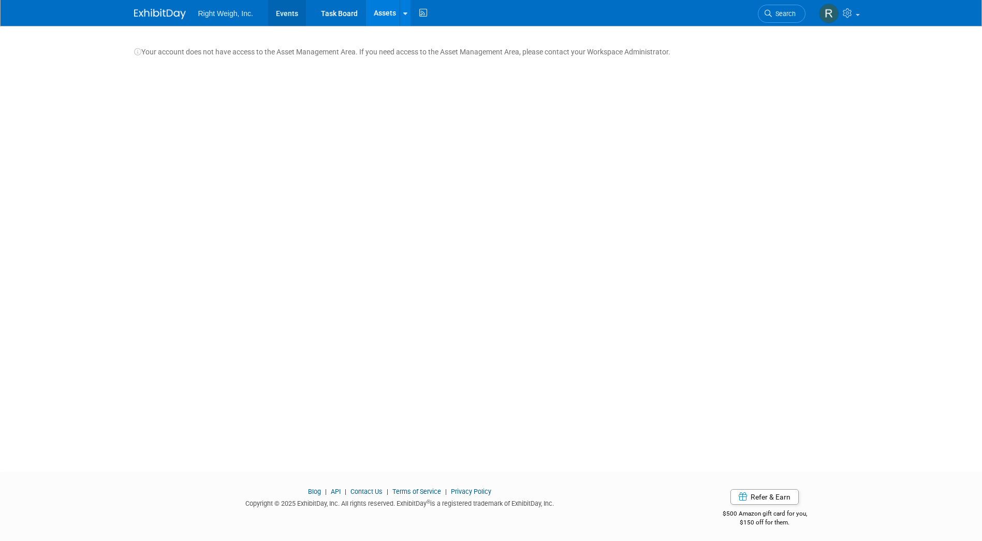
click at [283, 7] on link "Events" at bounding box center [287, 13] width 38 height 26
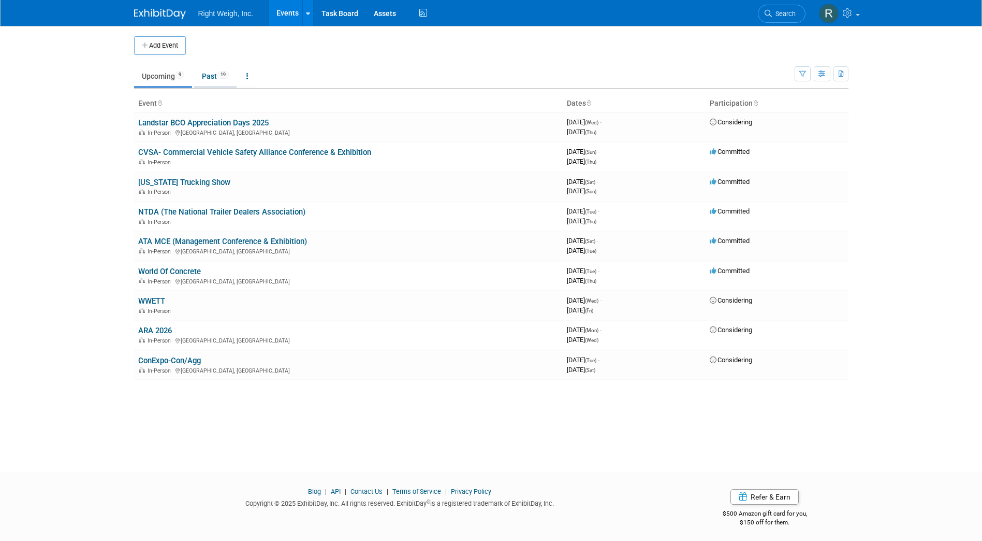
click at [213, 71] on link "Past 19" at bounding box center [215, 76] width 42 height 20
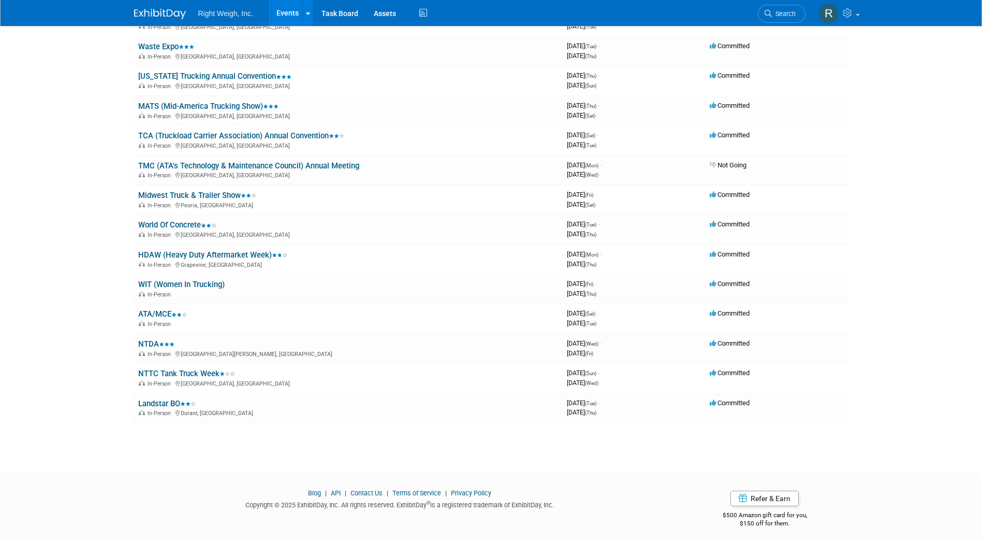
scroll to position [259, 0]
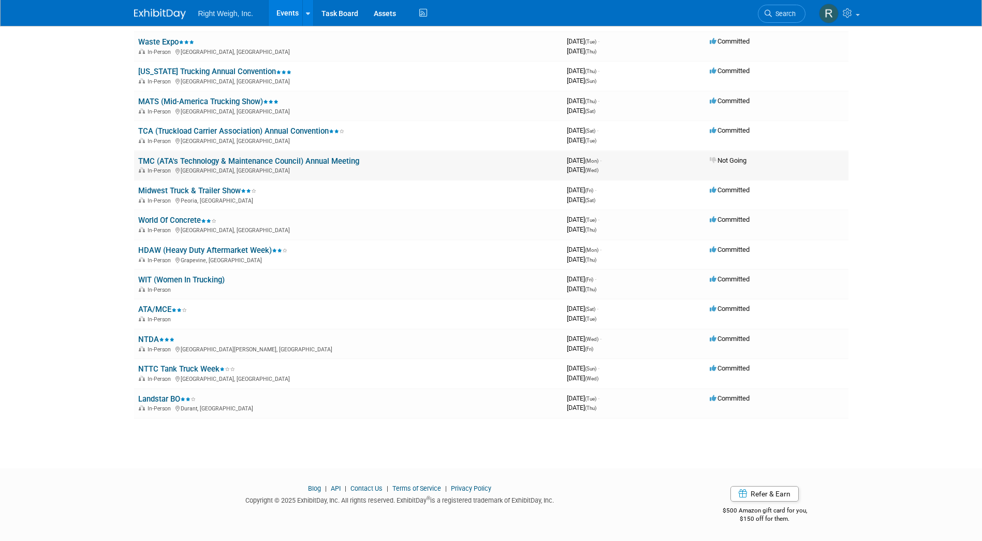
click at [284, 162] on link "TMC (ATA's Technology & Maintenance Council) Annual Meeting" at bounding box center [248, 160] width 221 height 9
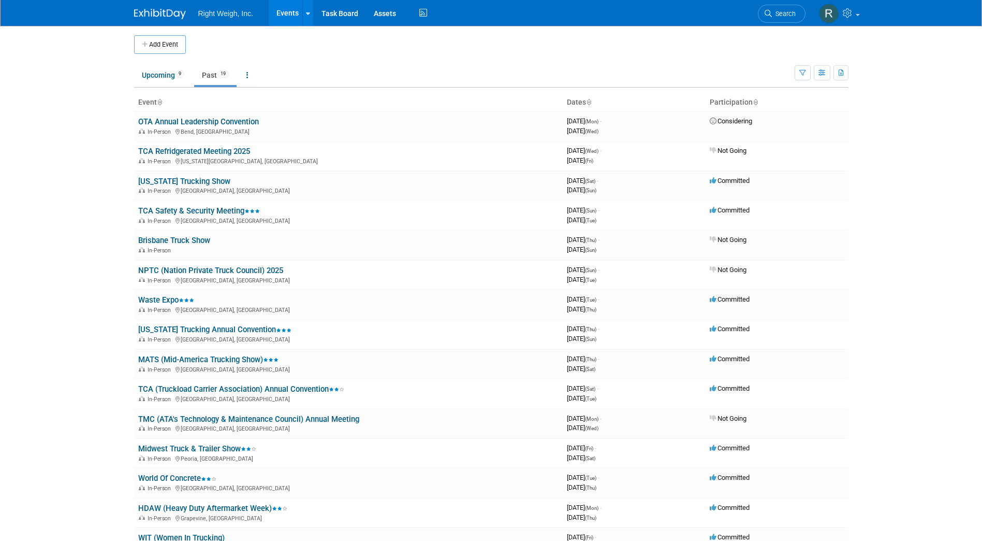
scroll to position [0, 0]
click at [161, 73] on link "Upcoming 9" at bounding box center [163, 76] width 58 height 20
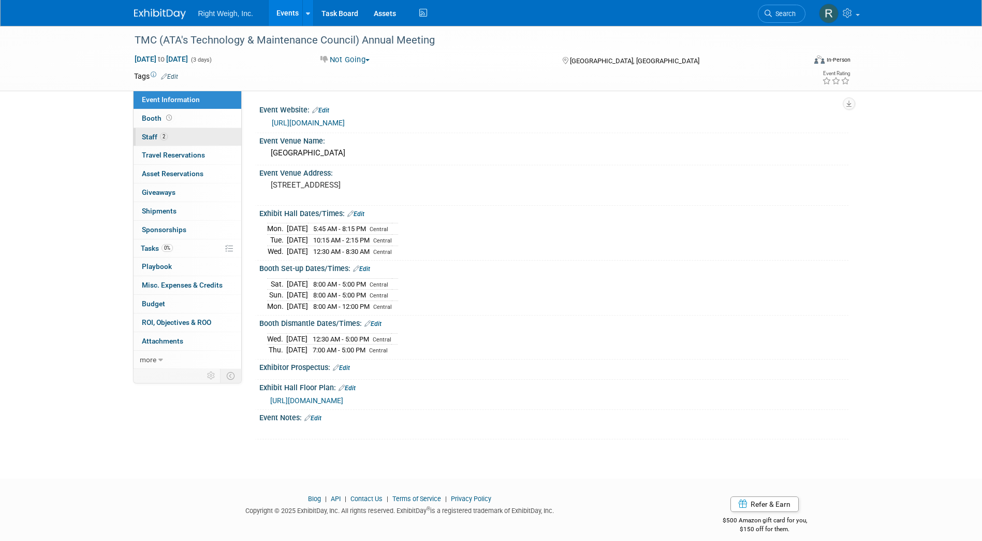
click at [146, 138] on span "Staff 2" at bounding box center [155, 137] width 26 height 8
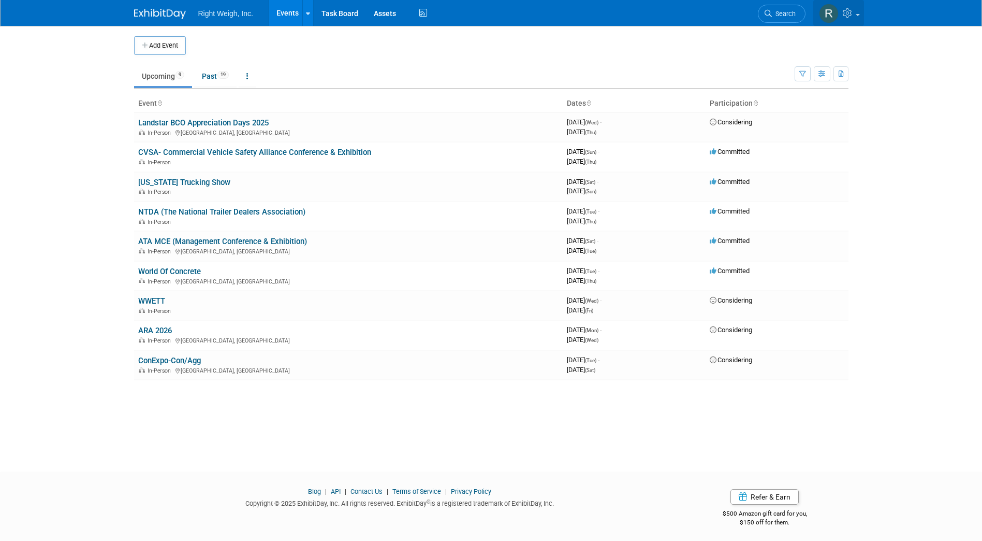
click at [857, 15] on span at bounding box center [858, 15] width 4 height 2
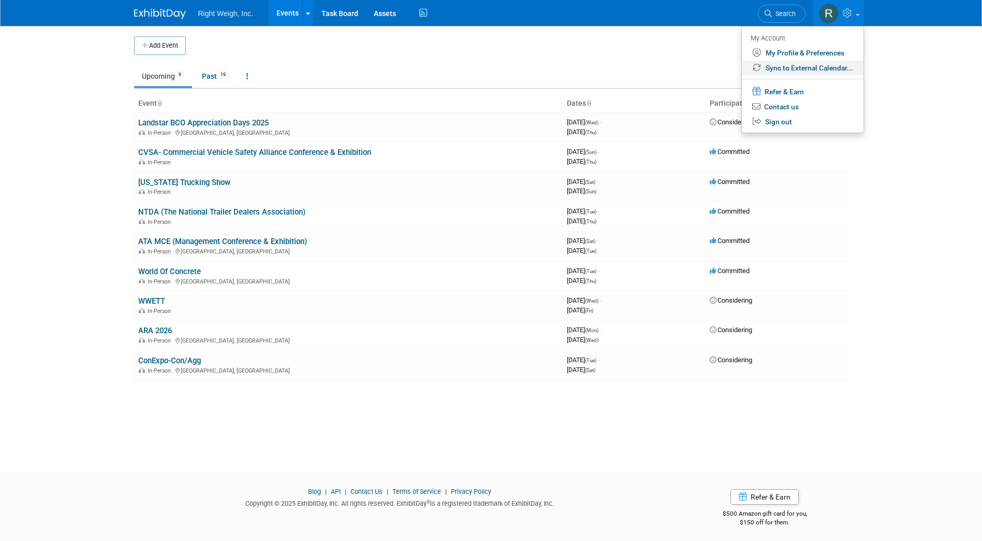
click at [808, 68] on link "Sync to External Calendar..." at bounding box center [803, 68] width 122 height 15
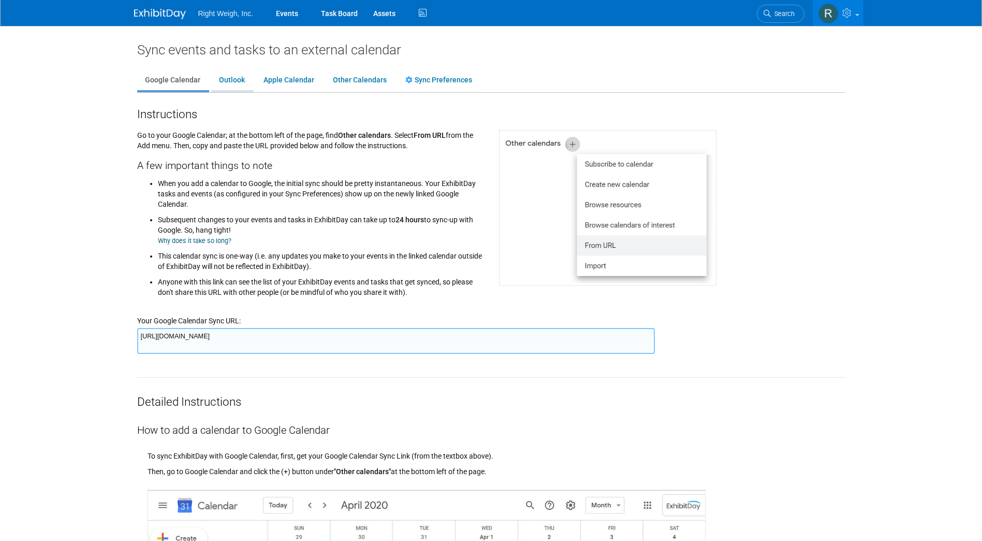
click at [232, 79] on link "Outlook" at bounding box center [231, 80] width 41 height 20
